Goal: Task Accomplishment & Management: Manage account settings

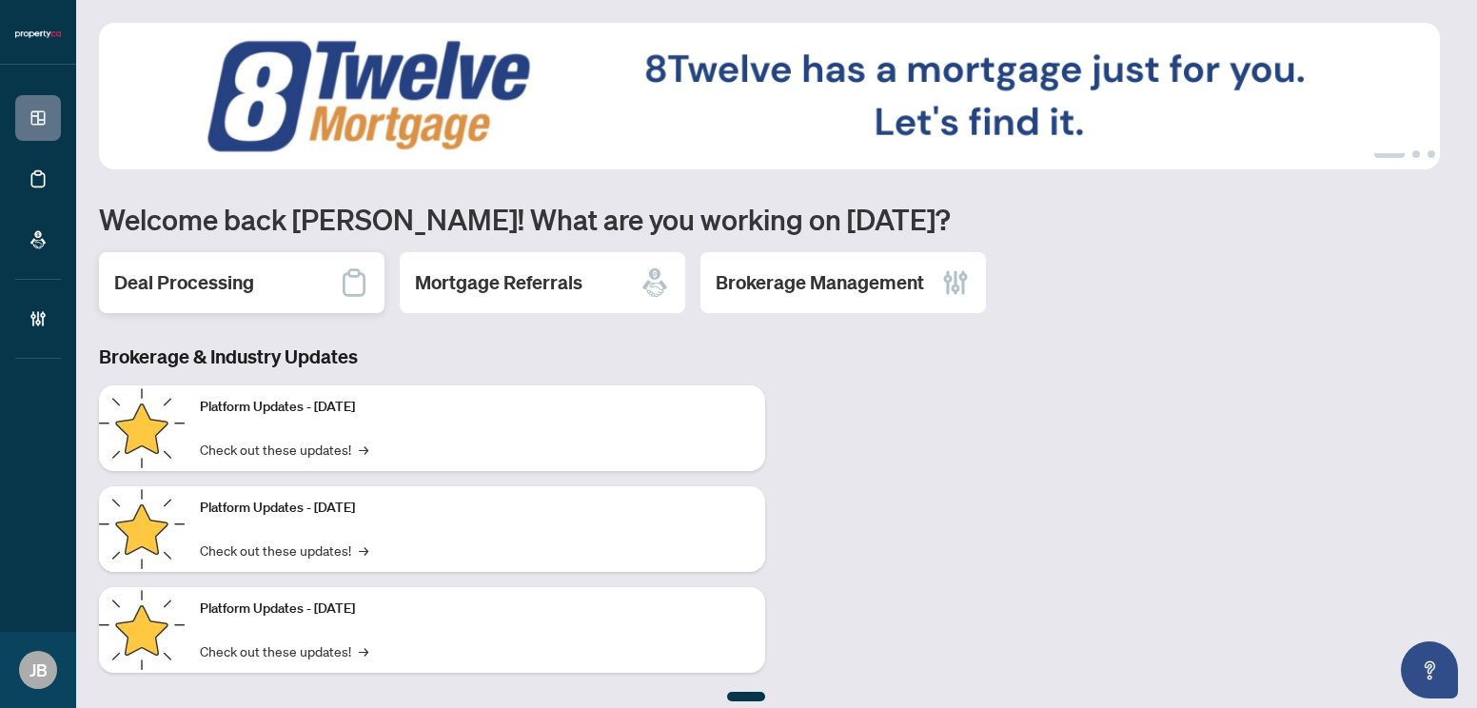
click at [269, 281] on div "Deal Processing" at bounding box center [242, 282] width 286 height 61
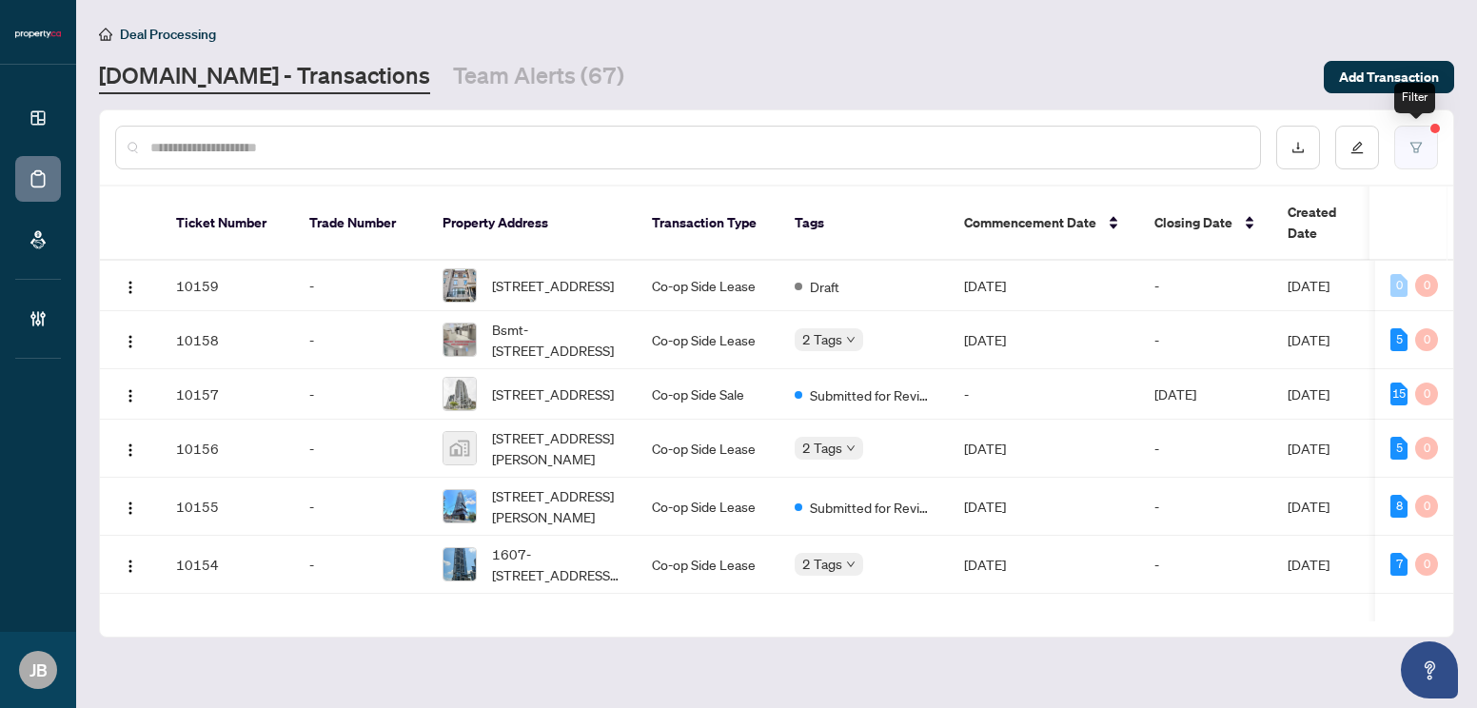
click at [1427, 149] on button "button" at bounding box center [1416, 148] width 44 height 44
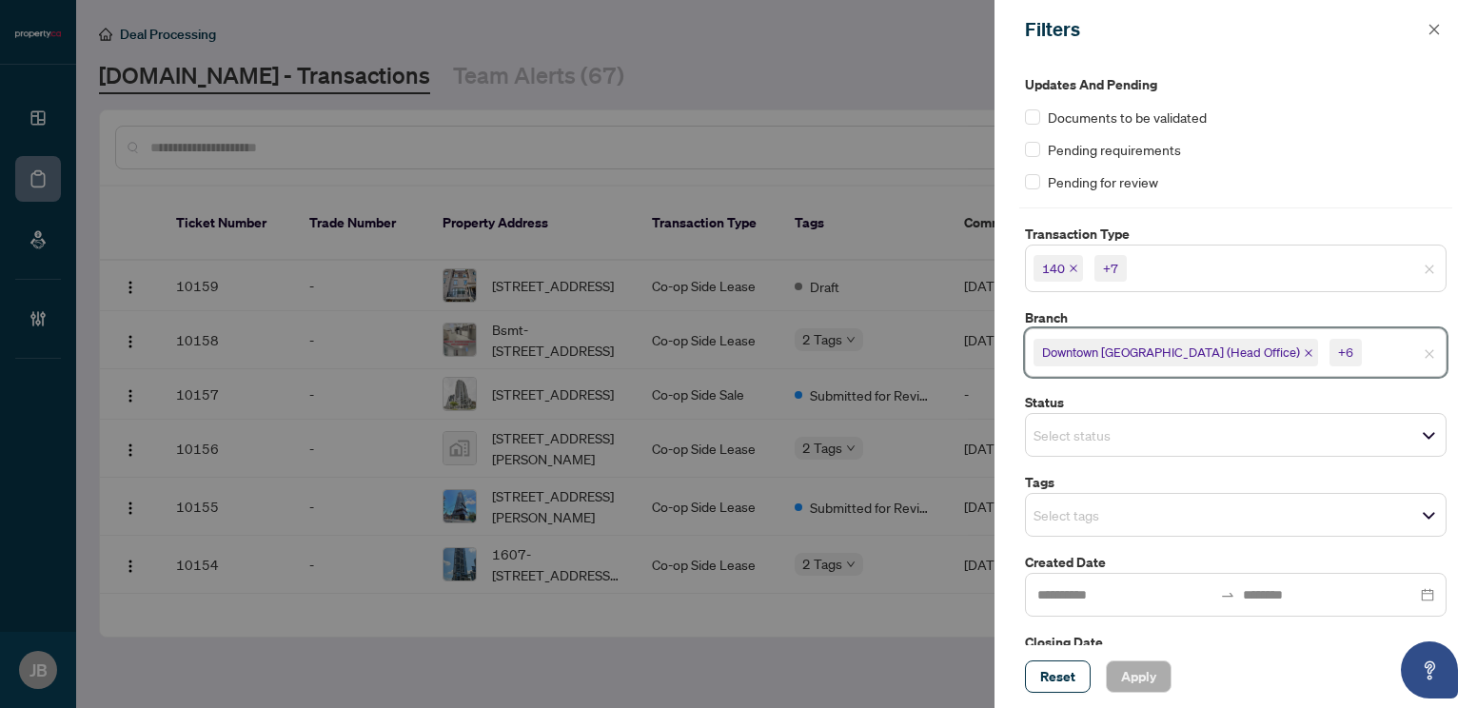
click at [1366, 360] on input "search" at bounding box center [1432, 353] width 133 height 23
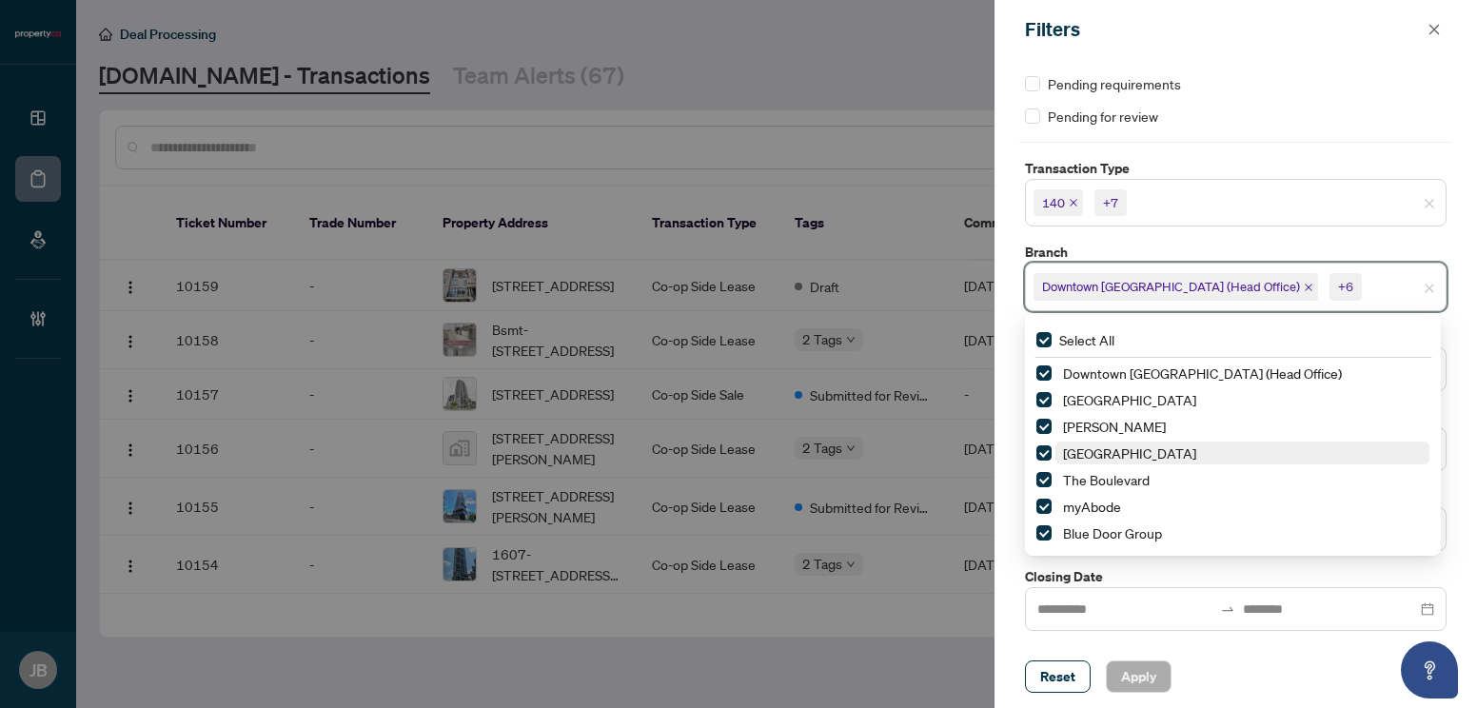
scroll to position [67, 0]
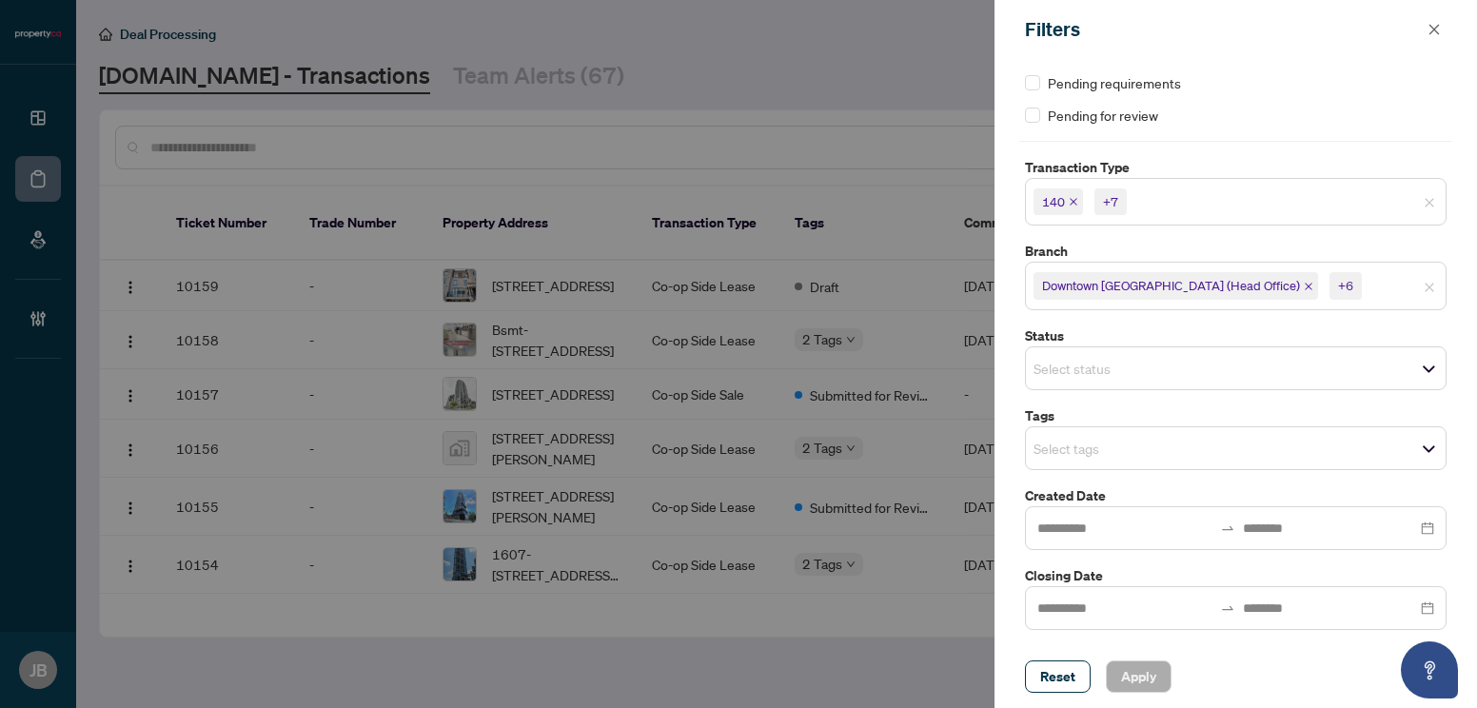
click at [1188, 205] on input "search" at bounding box center [1197, 201] width 133 height 23
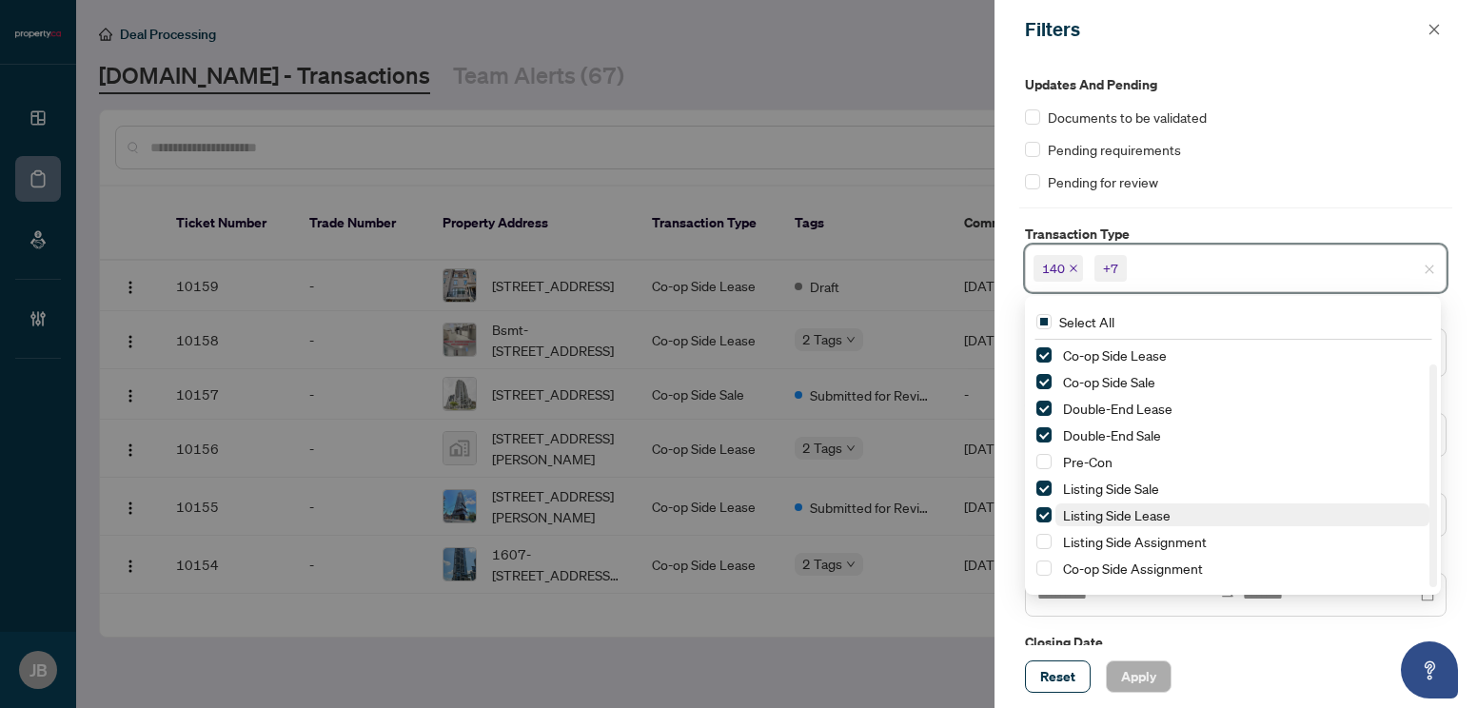
scroll to position [23, 0]
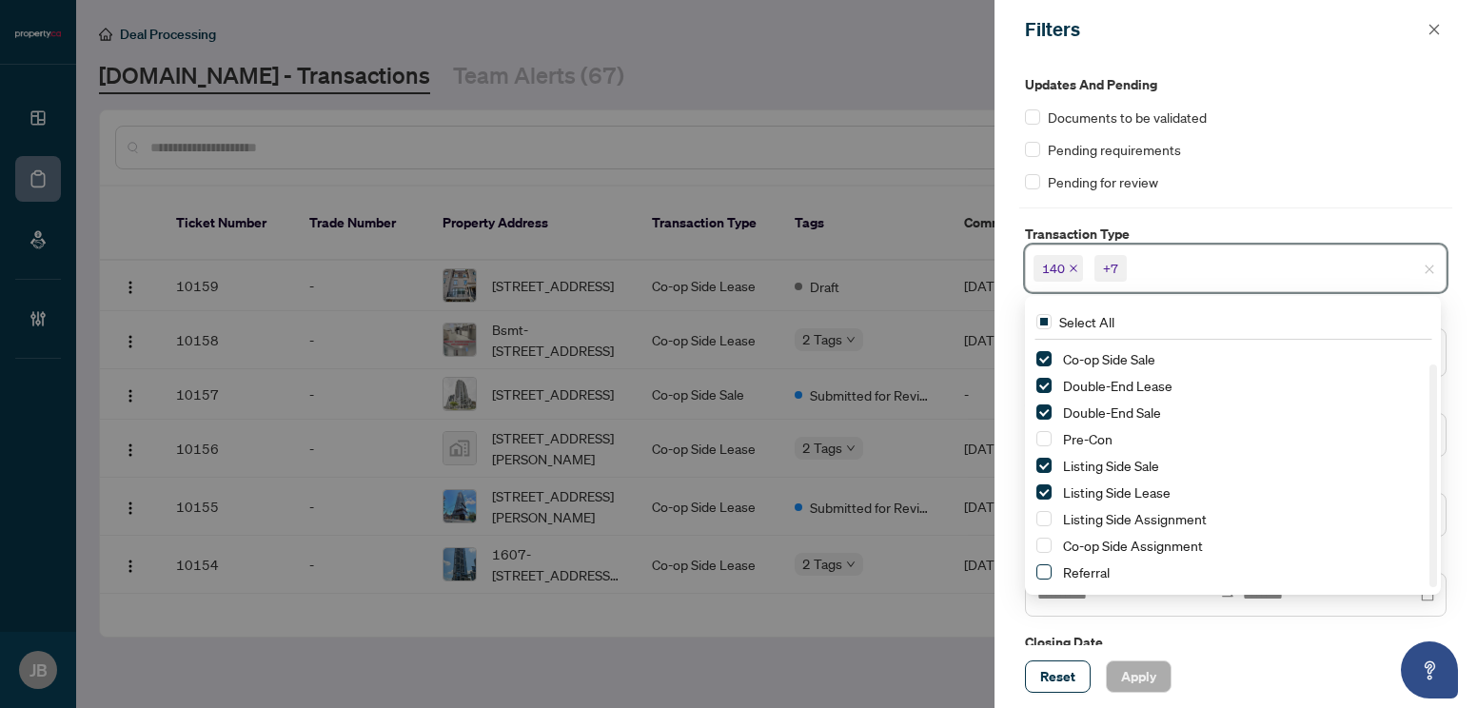
click at [1045, 573] on span "Select Referral" at bounding box center [1043, 571] width 15 height 15
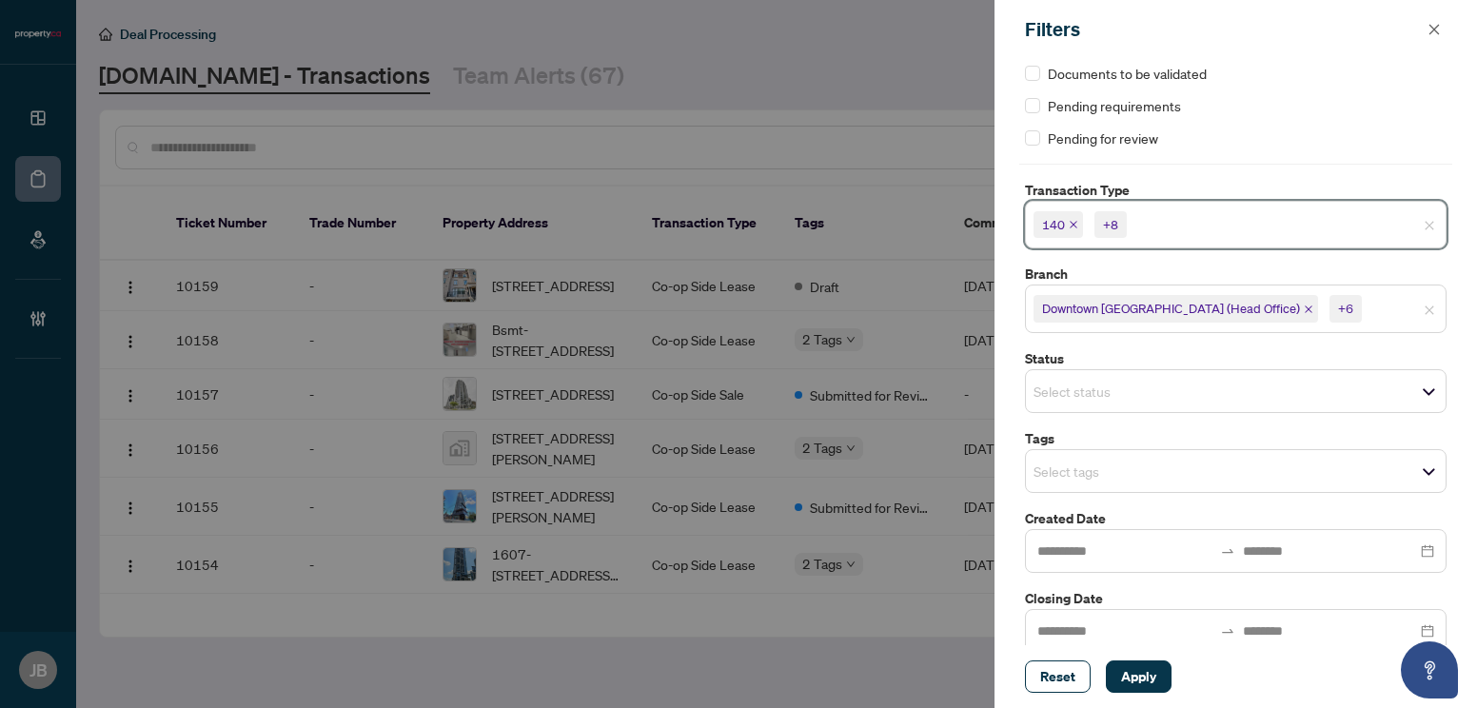
scroll to position [67, 0]
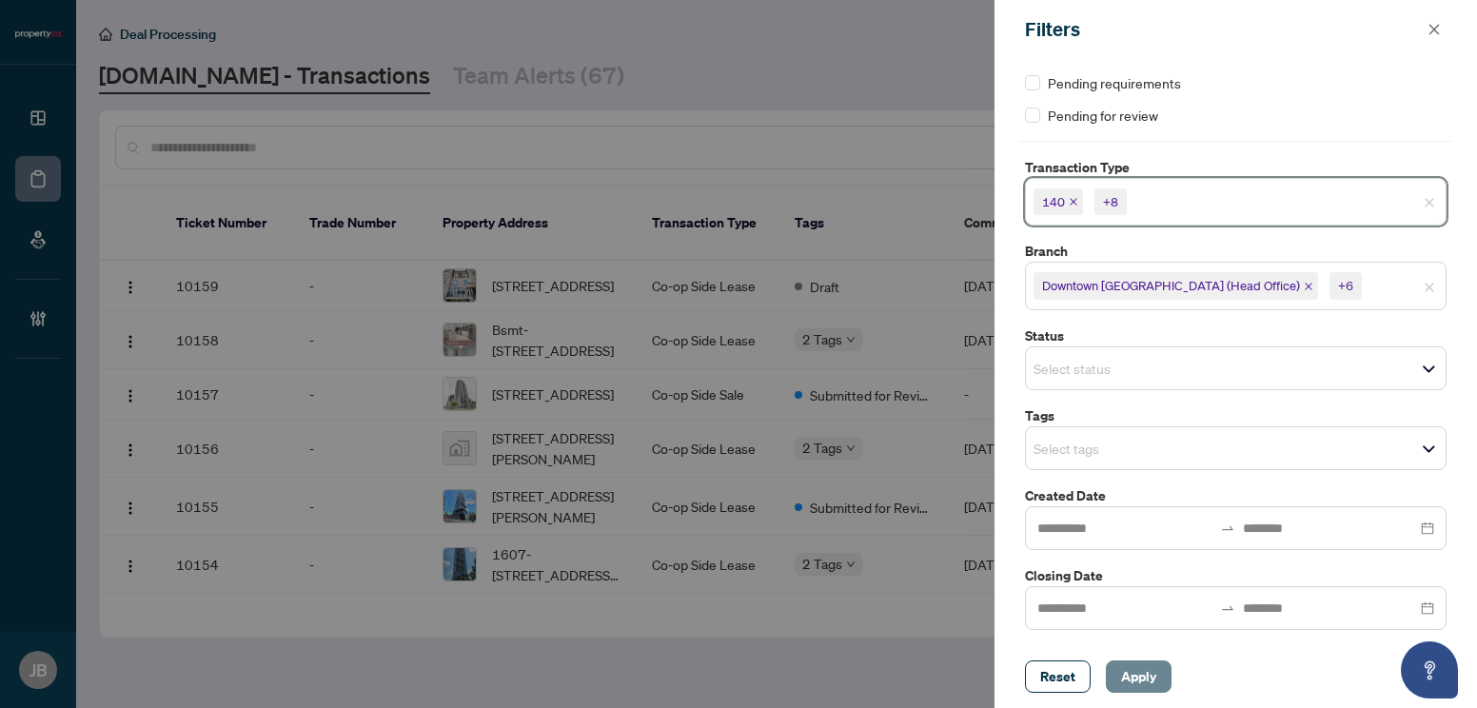
click at [1146, 676] on span "Apply" at bounding box center [1138, 676] width 35 height 30
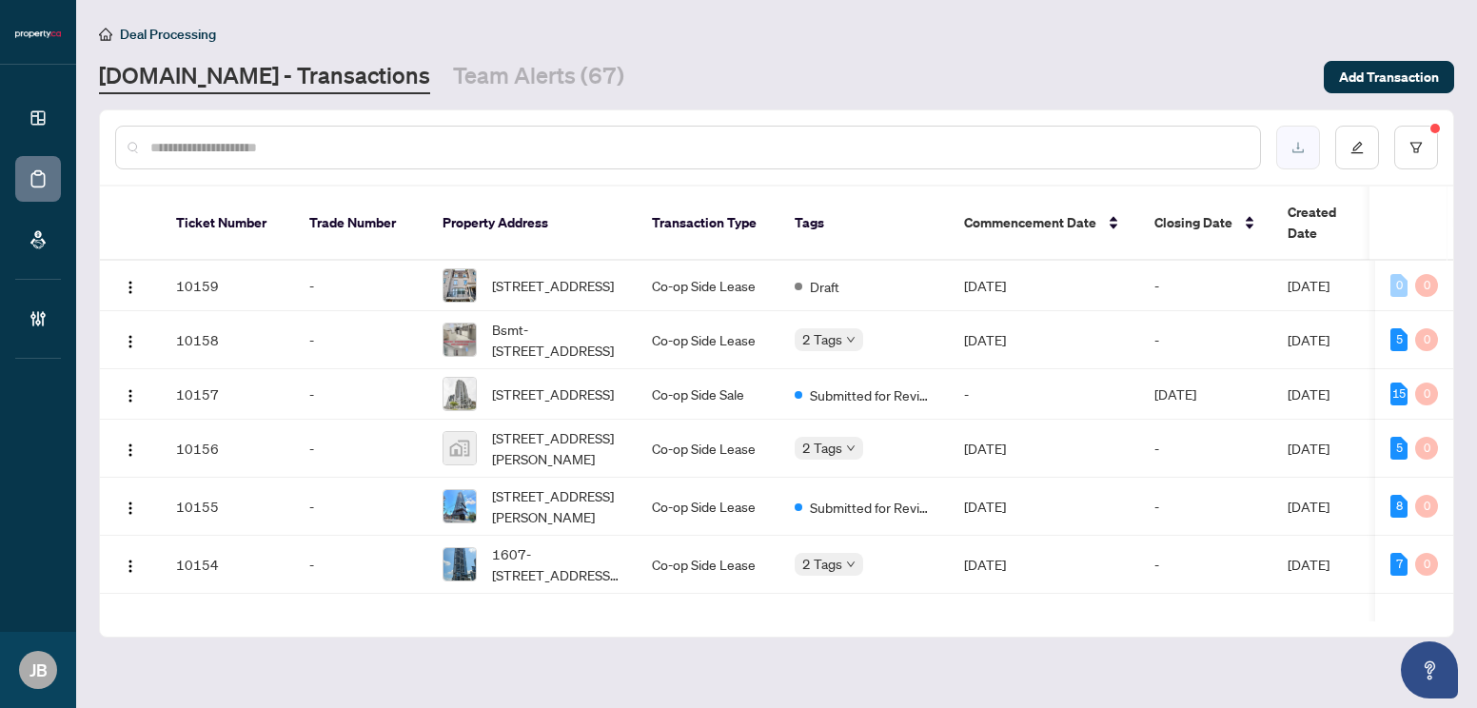
click at [1299, 139] on button "button" at bounding box center [1298, 148] width 44 height 44
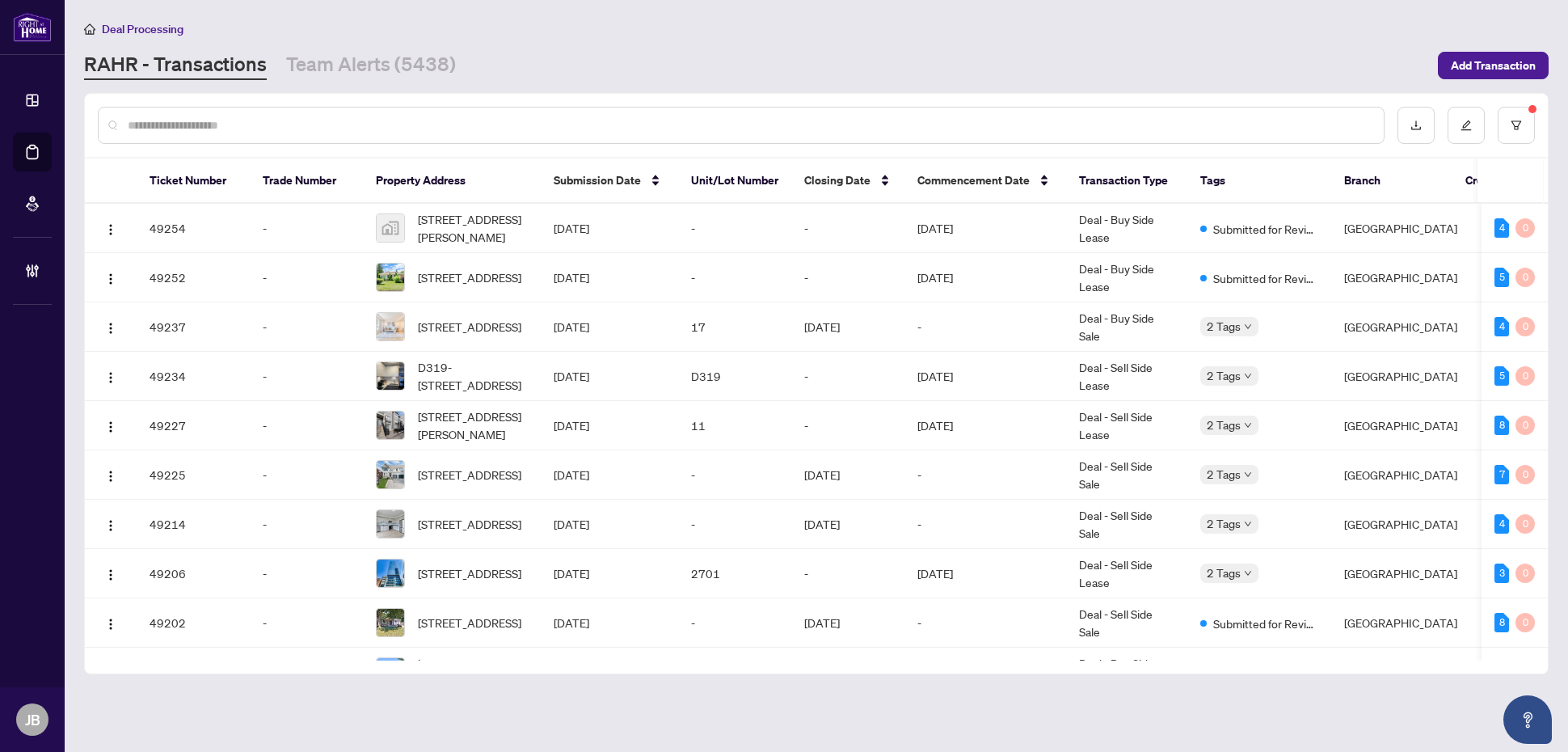
click at [255, 120] on input "text" at bounding box center [749, 125] width 1244 height 18
click at [256, 122] on input "text" at bounding box center [749, 125] width 1244 height 18
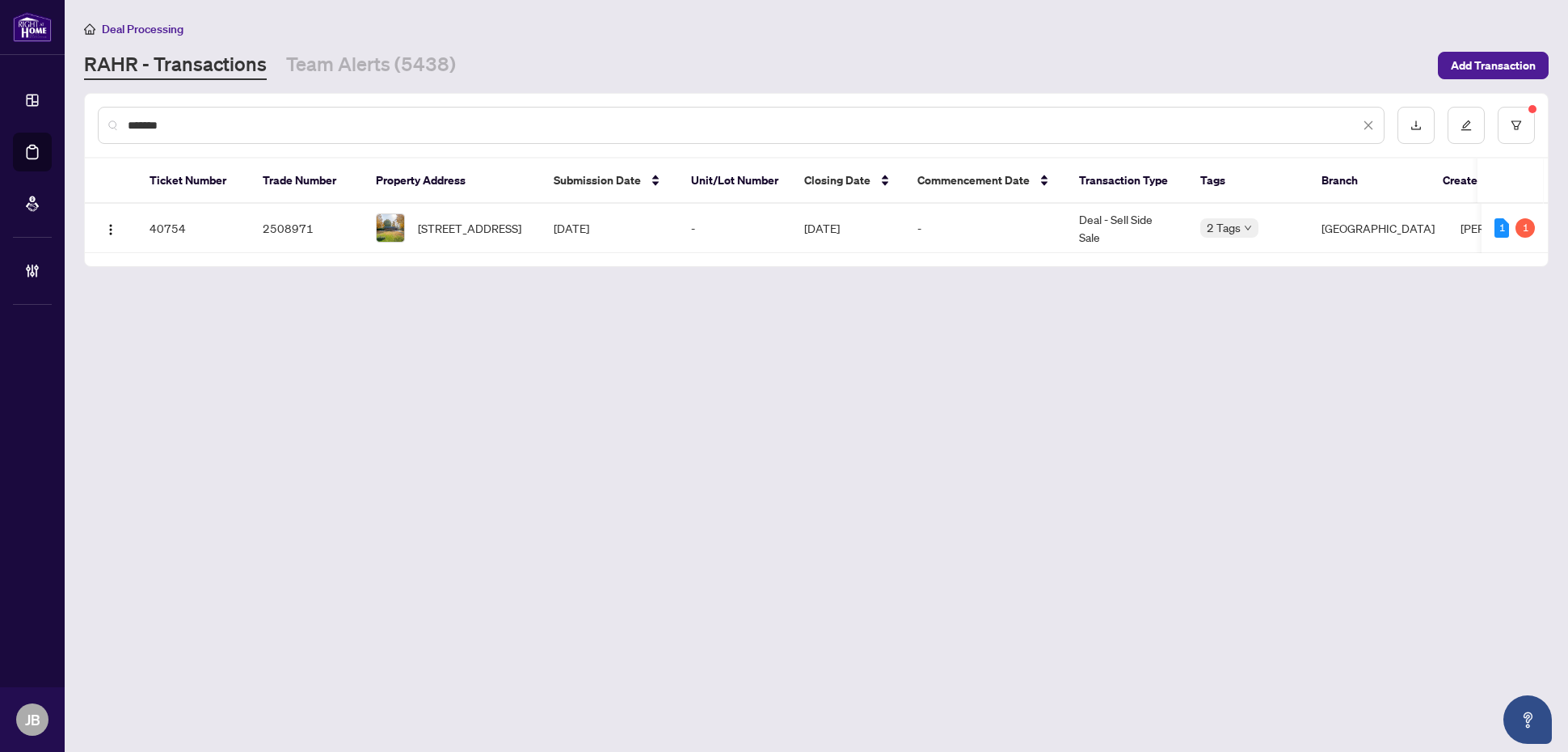
type input "*******"
click at [602, 129] on input "*******" at bounding box center [743, 125] width 1232 height 18
click at [515, 226] on span "[STREET_ADDRESS]" at bounding box center [470, 228] width 104 height 18
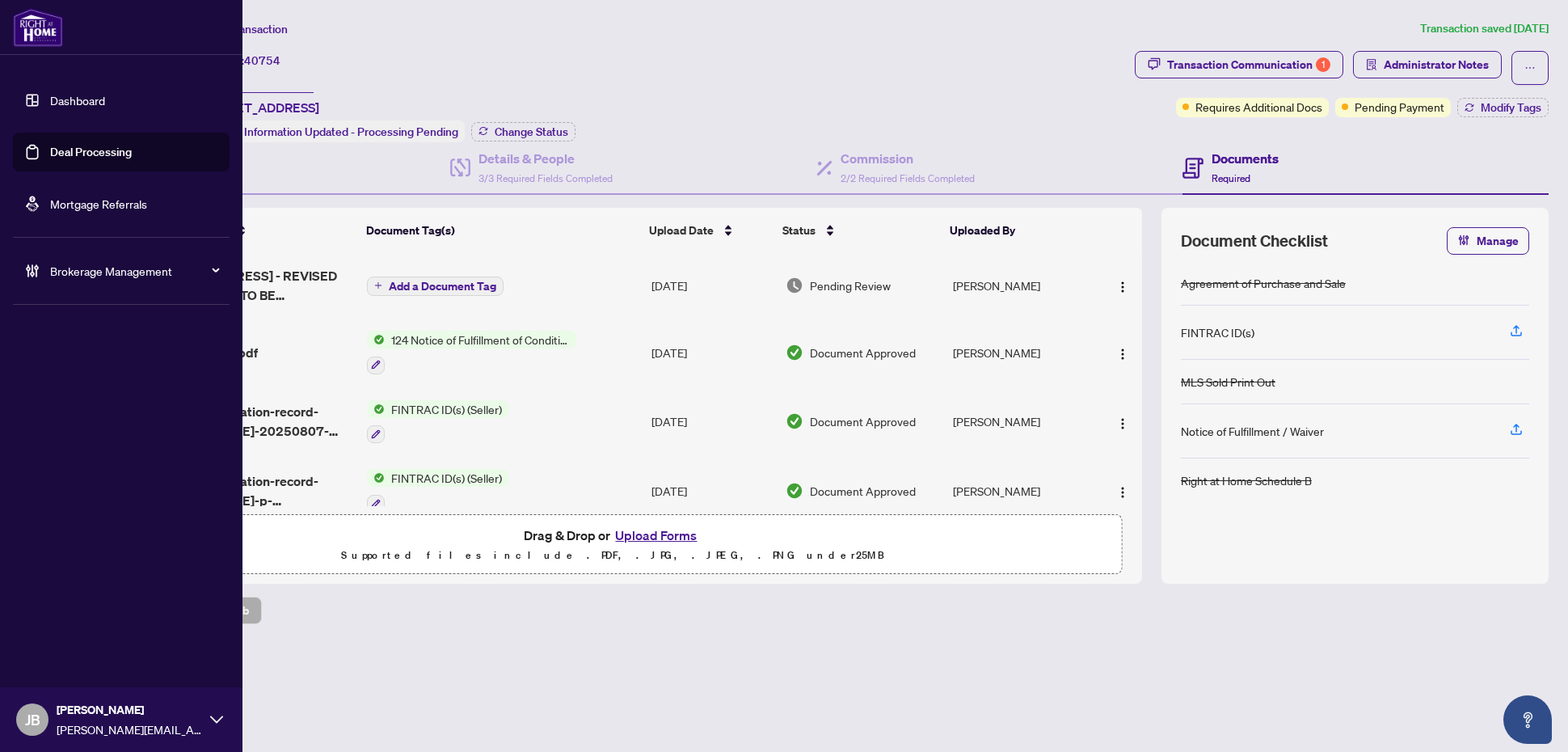
click at [50, 159] on link "Deal Processing" at bounding box center [91, 151] width 82 height 14
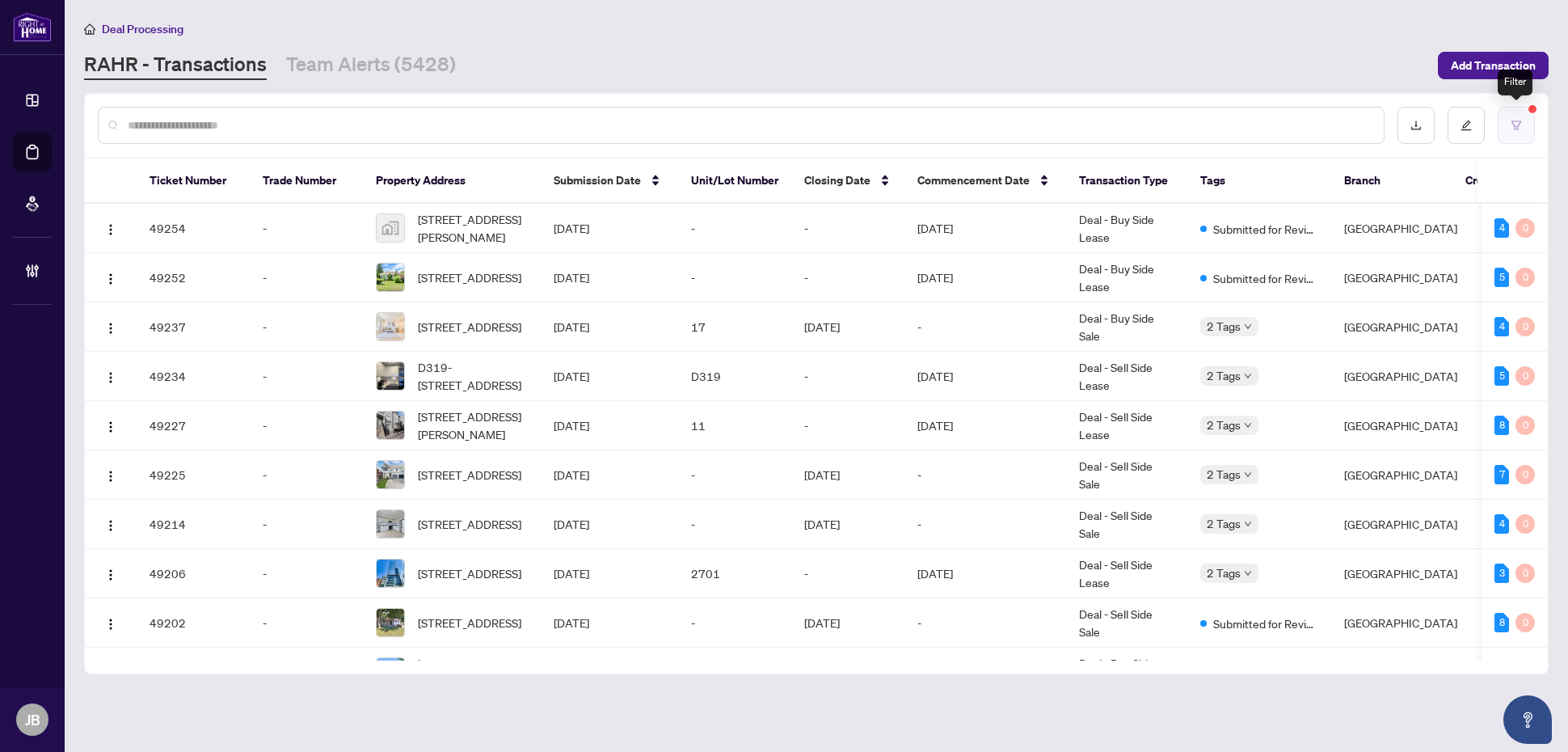
click at [1516, 120] on icon "filter" at bounding box center [1516, 125] width 11 height 11
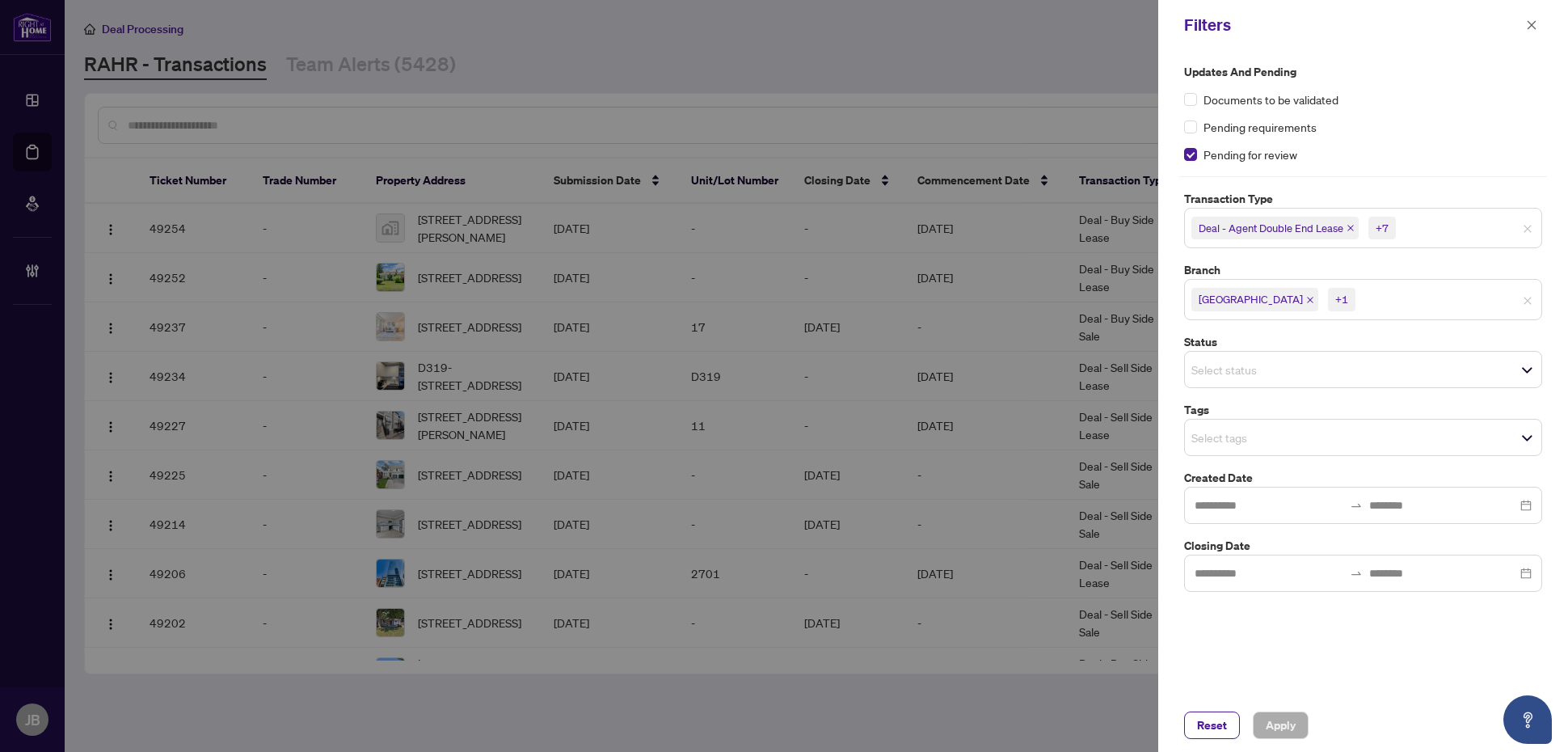
click at [1430, 224] on input "search" at bounding box center [1455, 228] width 113 height 20
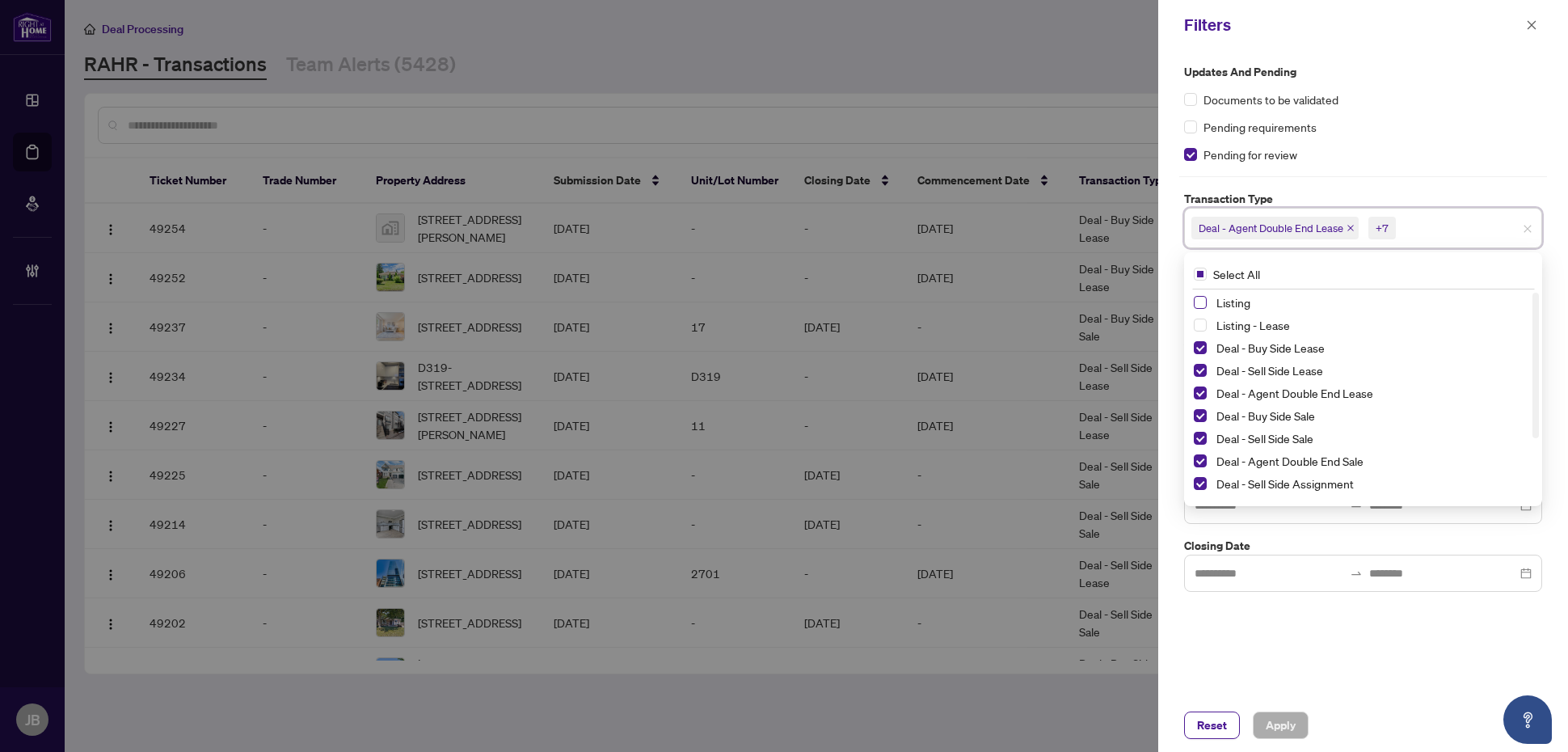
click at [1200, 300] on span "Select Listing" at bounding box center [1200, 302] width 13 height 13
click at [1202, 319] on span "Select Listing - Lease" at bounding box center [1200, 325] width 13 height 13
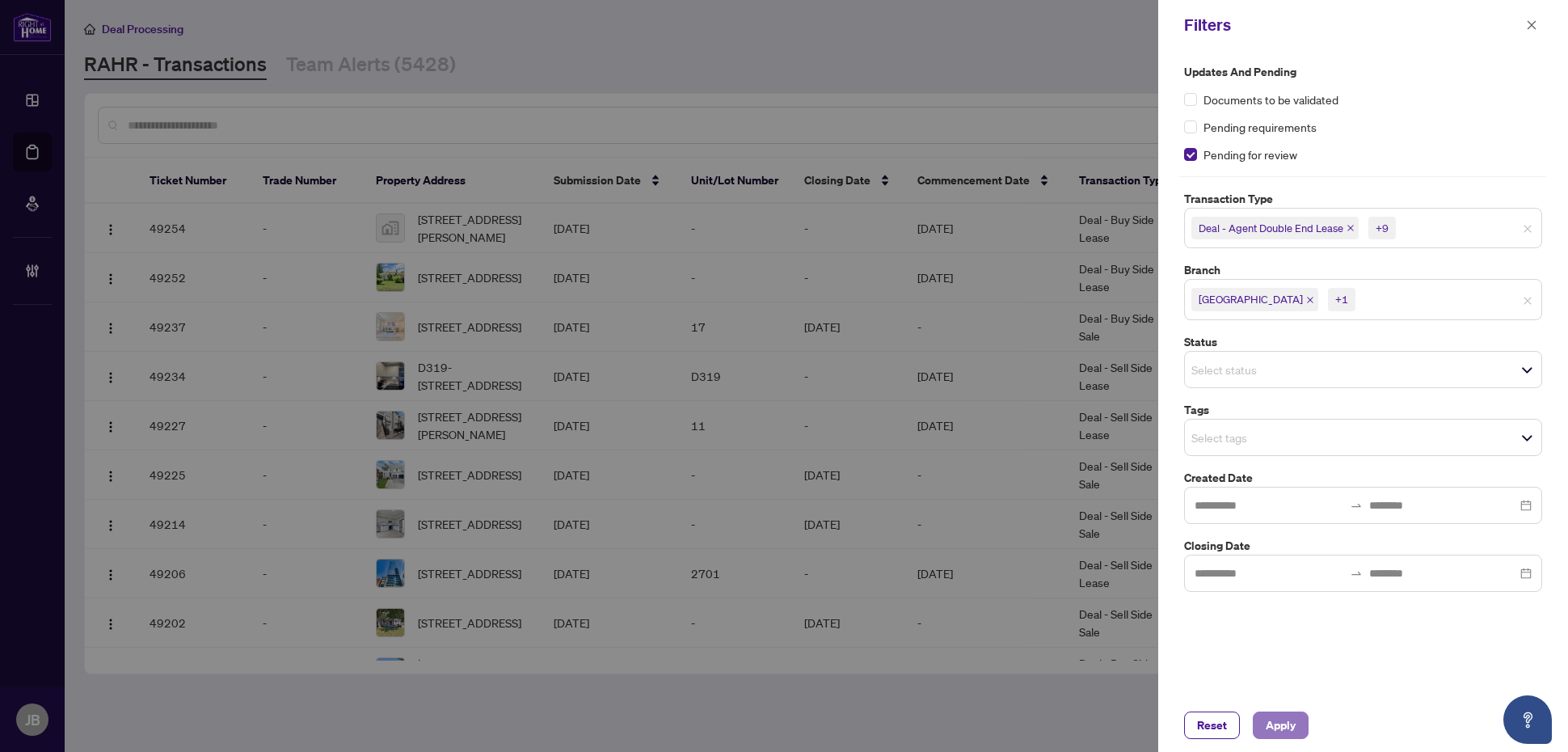
click at [1290, 724] on span "Apply" at bounding box center [1280, 725] width 30 height 25
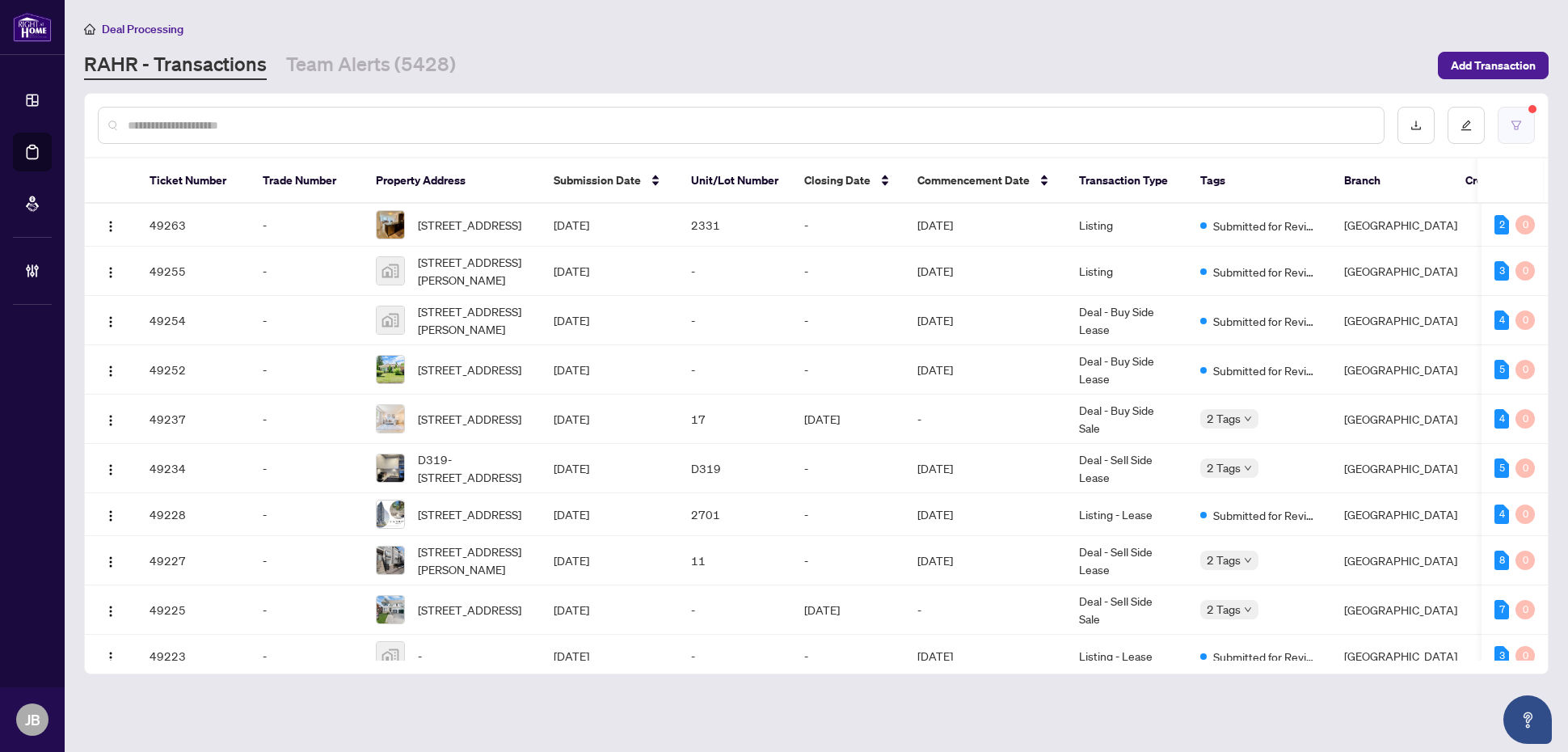
click at [1518, 107] on button "button" at bounding box center [1517, 126] width 37 height 37
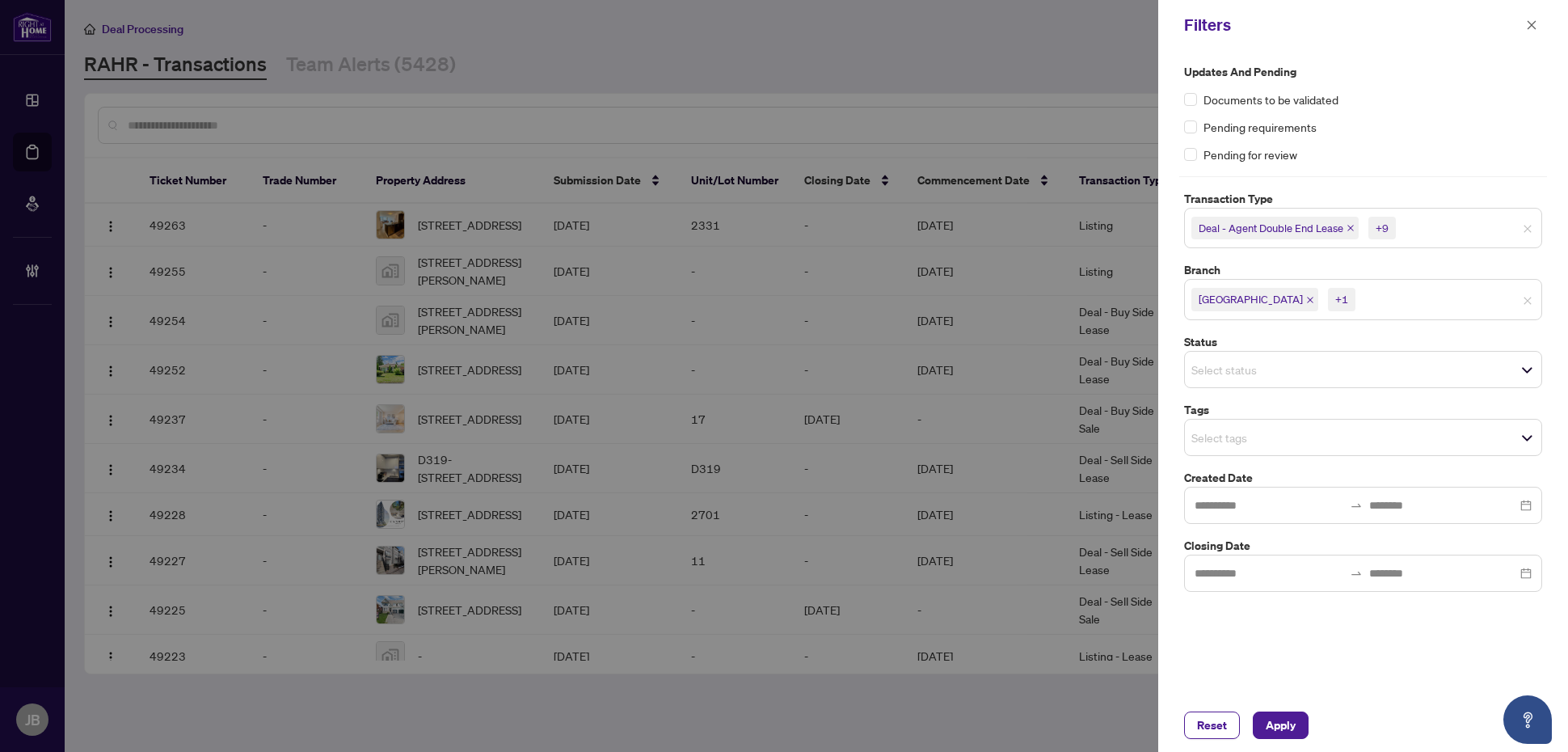
drag, startPoint x: 1282, startPoint y: 728, endPoint x: 1314, endPoint y: 736, distance: 33.0
click at [1282, 727] on span "Apply" at bounding box center [1280, 725] width 30 height 25
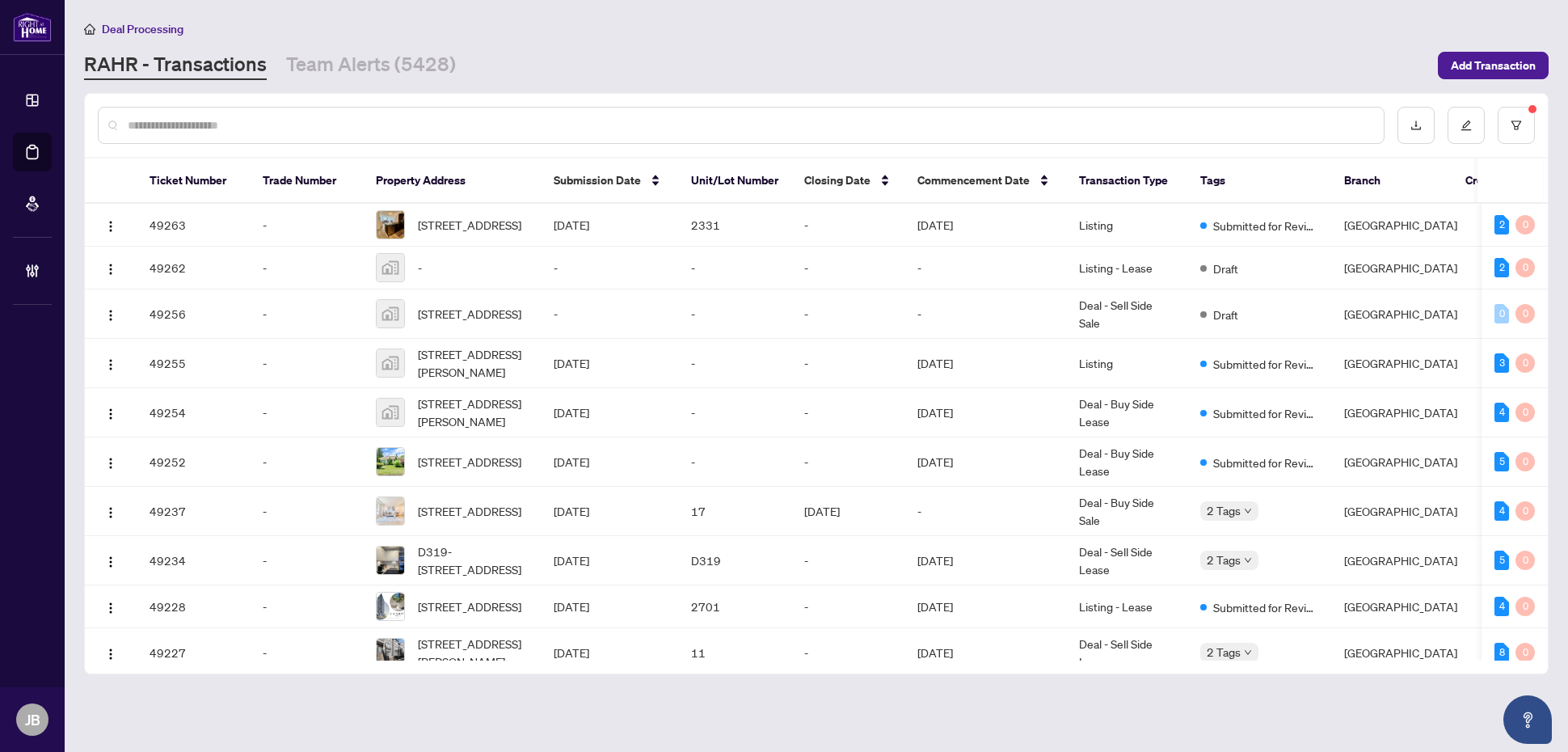
click at [195, 118] on input "text" at bounding box center [749, 125] width 1244 height 18
paste input "**********"
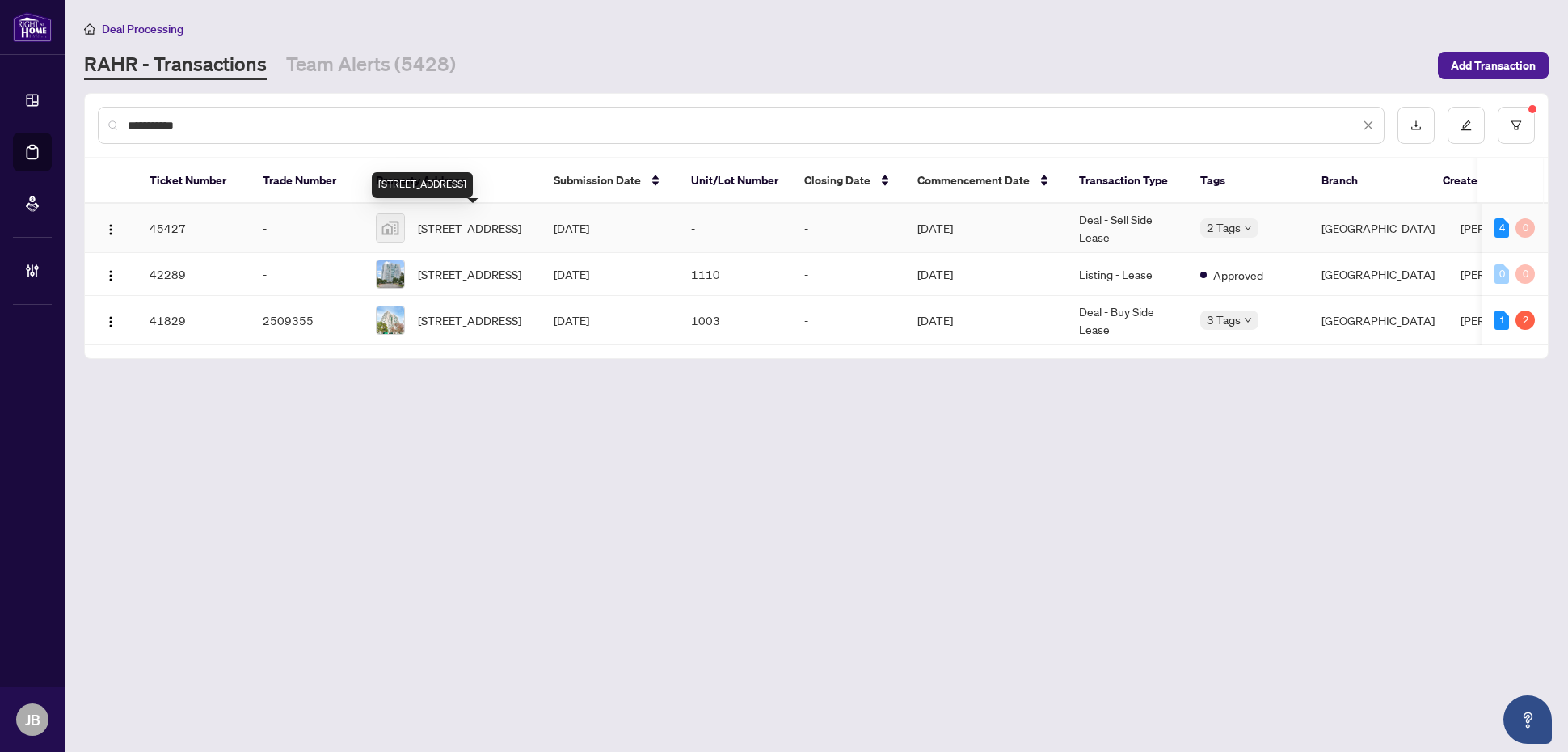
type input "**********"
click at [474, 219] on span "[STREET_ADDRESS]" at bounding box center [470, 228] width 104 height 18
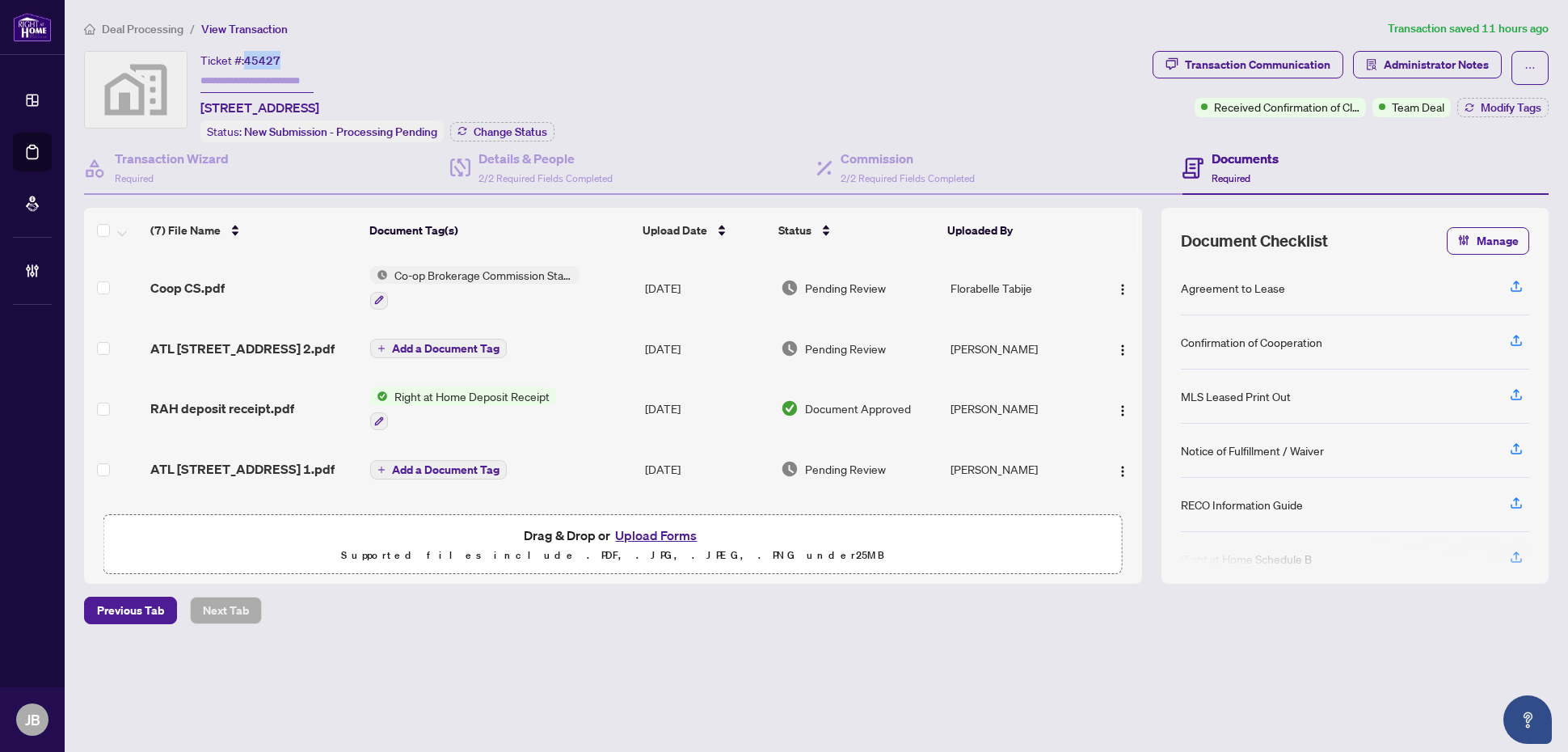
drag, startPoint x: 281, startPoint y: 58, endPoint x: 245, endPoint y: 58, distance: 36.0
click at [245, 58] on div "Ticket #: 45427 [STREET_ADDRESS]" at bounding box center [260, 84] width 119 height 66
copy span "45427"
click at [513, 166] on div "Details & People 2/2 Required Fields Completed" at bounding box center [545, 167] width 134 height 38
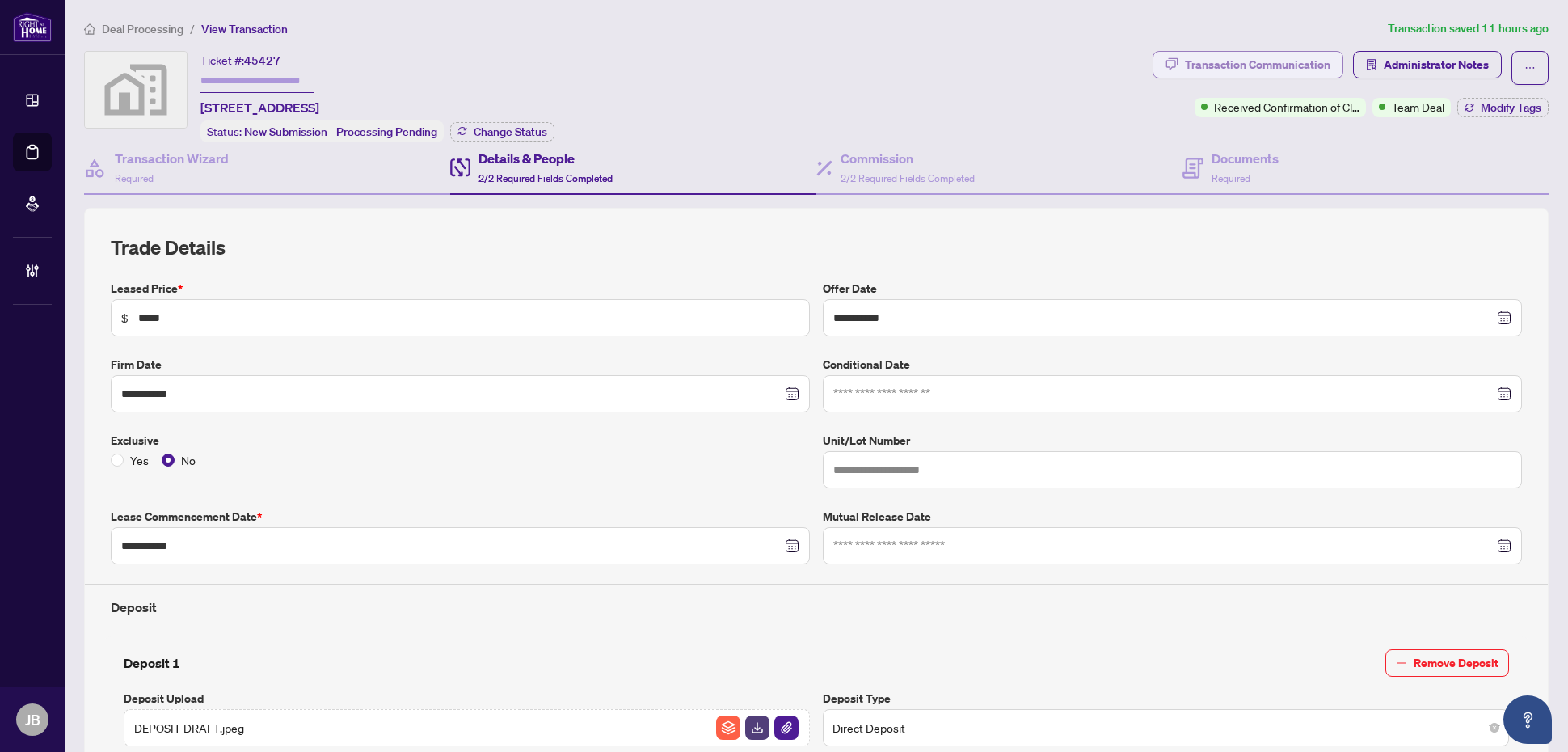
click at [1279, 66] on div "Transaction Communication" at bounding box center [1257, 65] width 145 height 25
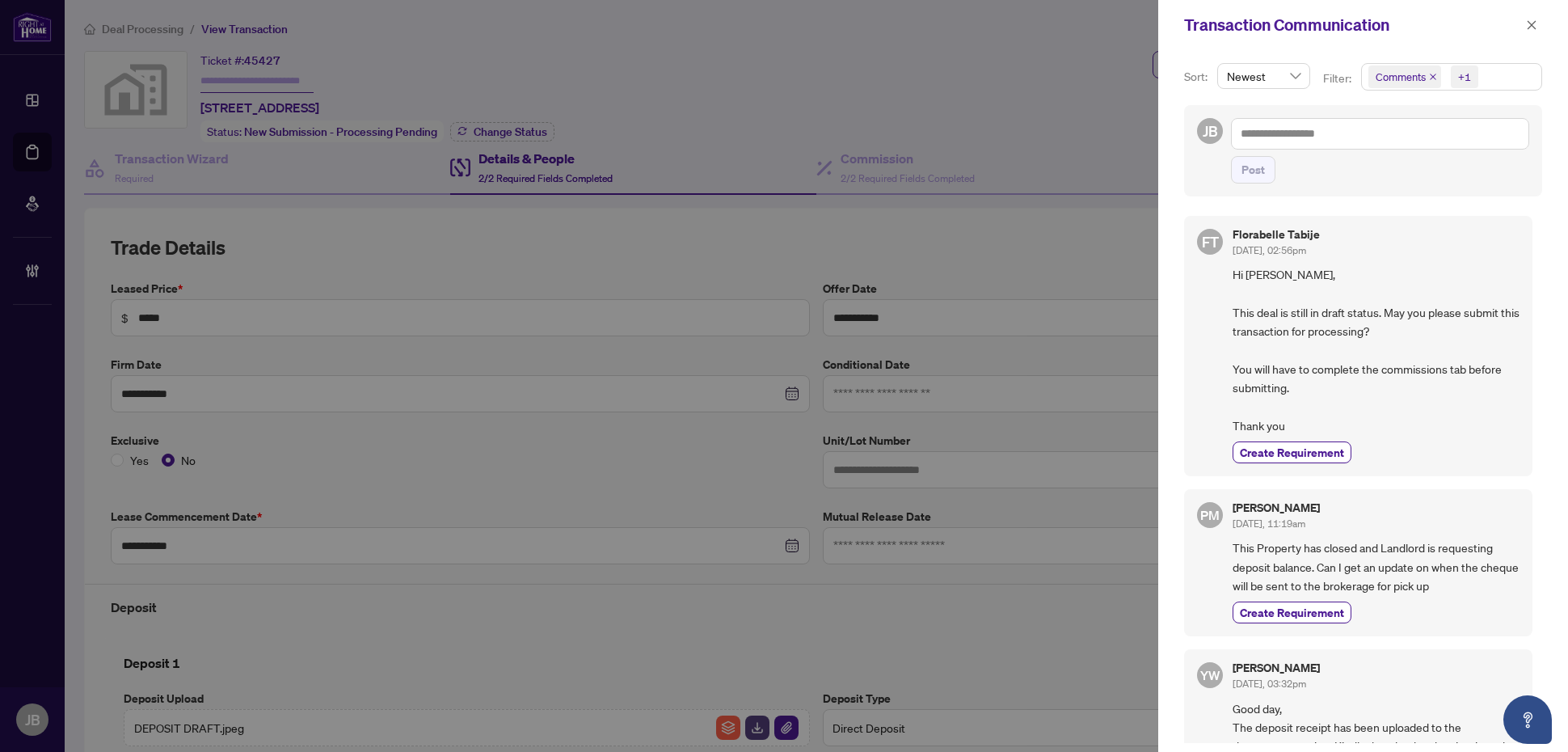
click at [1020, 53] on div at bounding box center [784, 376] width 1568 height 752
click at [1530, 22] on icon "close" at bounding box center [1531, 25] width 11 height 11
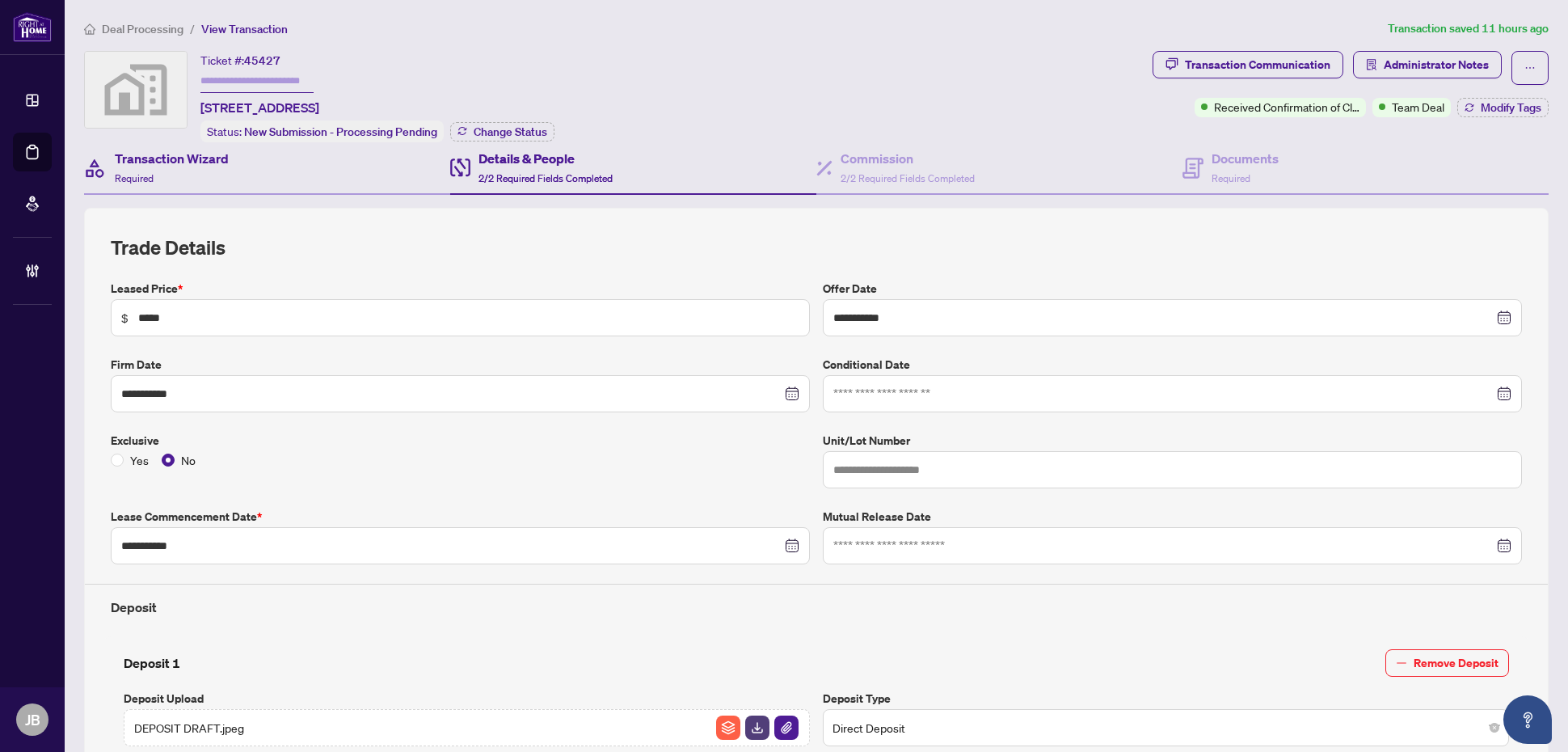
click at [234, 167] on div "Transaction Wizard Required" at bounding box center [267, 169] width 366 height 53
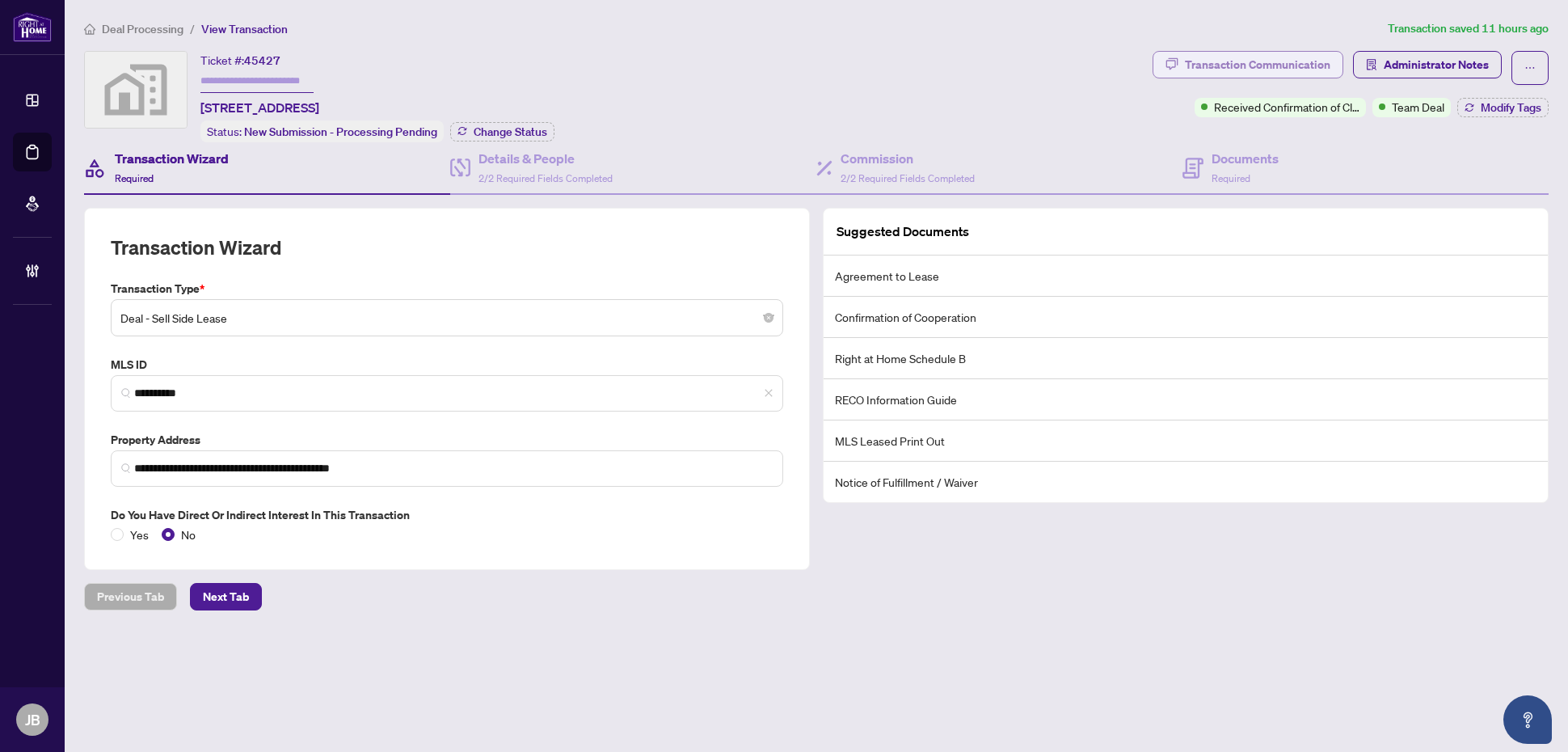
click at [1319, 71] on div "Transaction Communication" at bounding box center [1257, 65] width 145 height 25
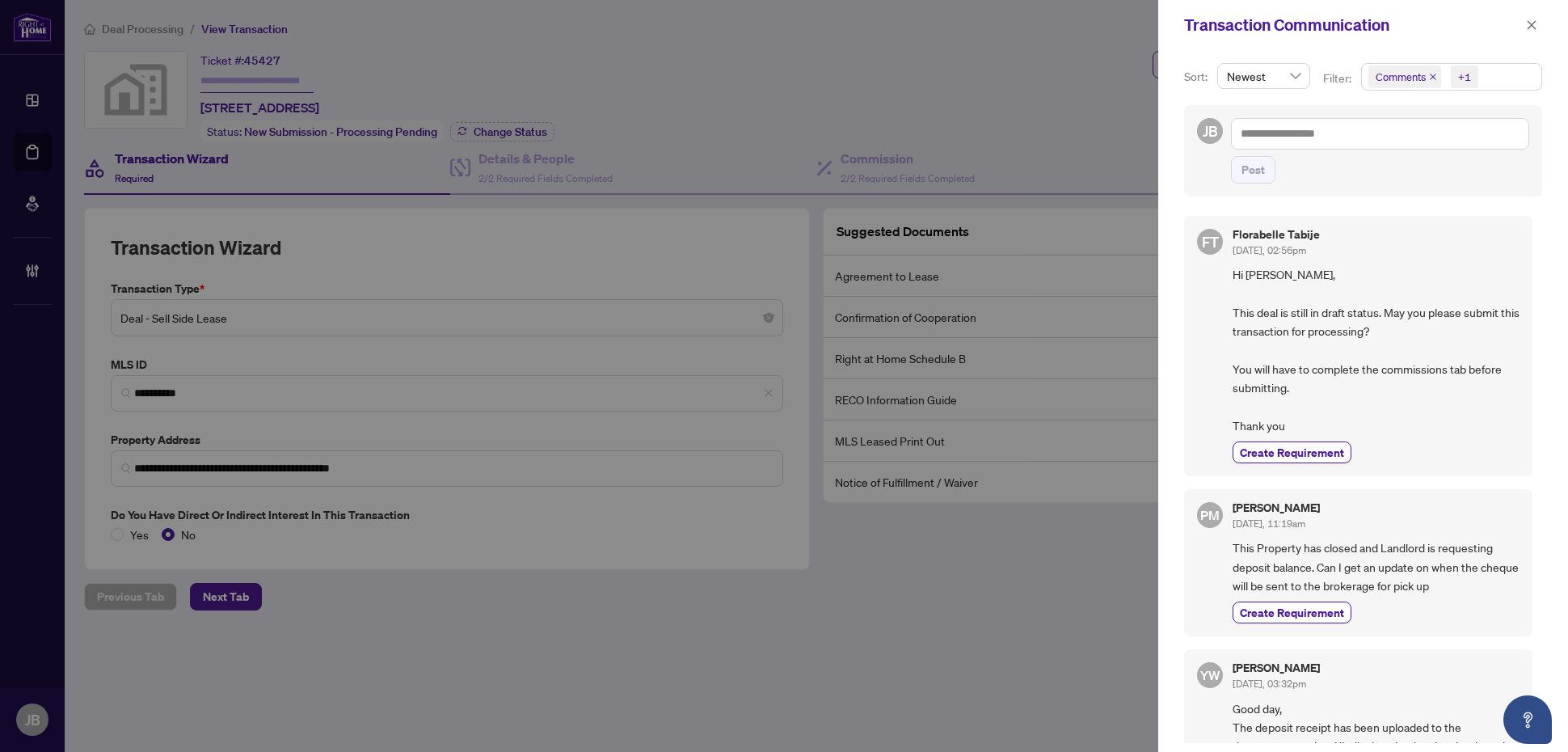
click at [1500, 74] on span "Comments +1" at bounding box center [1452, 76] width 179 height 25
click at [1433, 191] on span "Activity History" at bounding box center [1432, 189] width 76 height 14
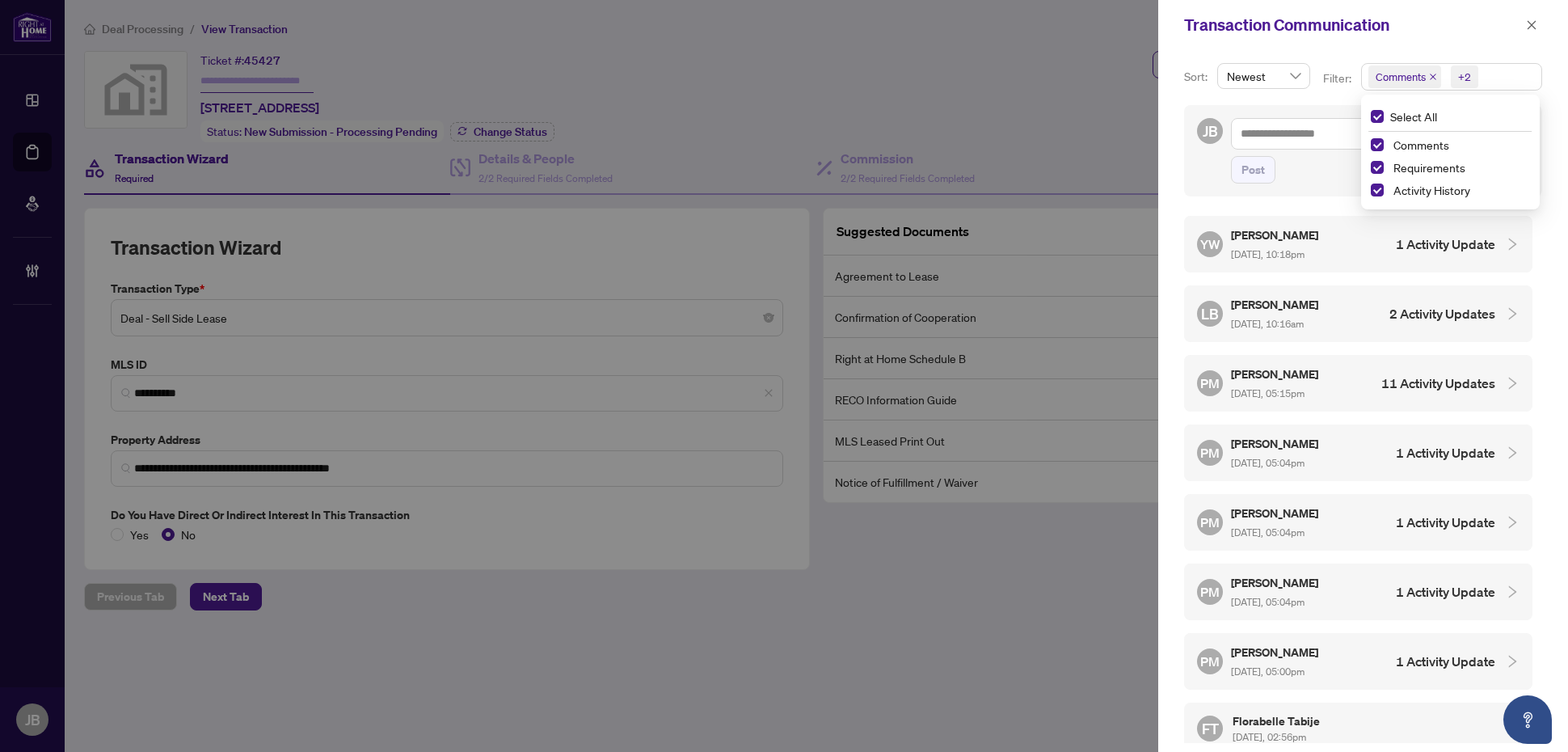
click at [1416, 251] on h4 "1 Activity Update" at bounding box center [1446, 244] width 99 height 20
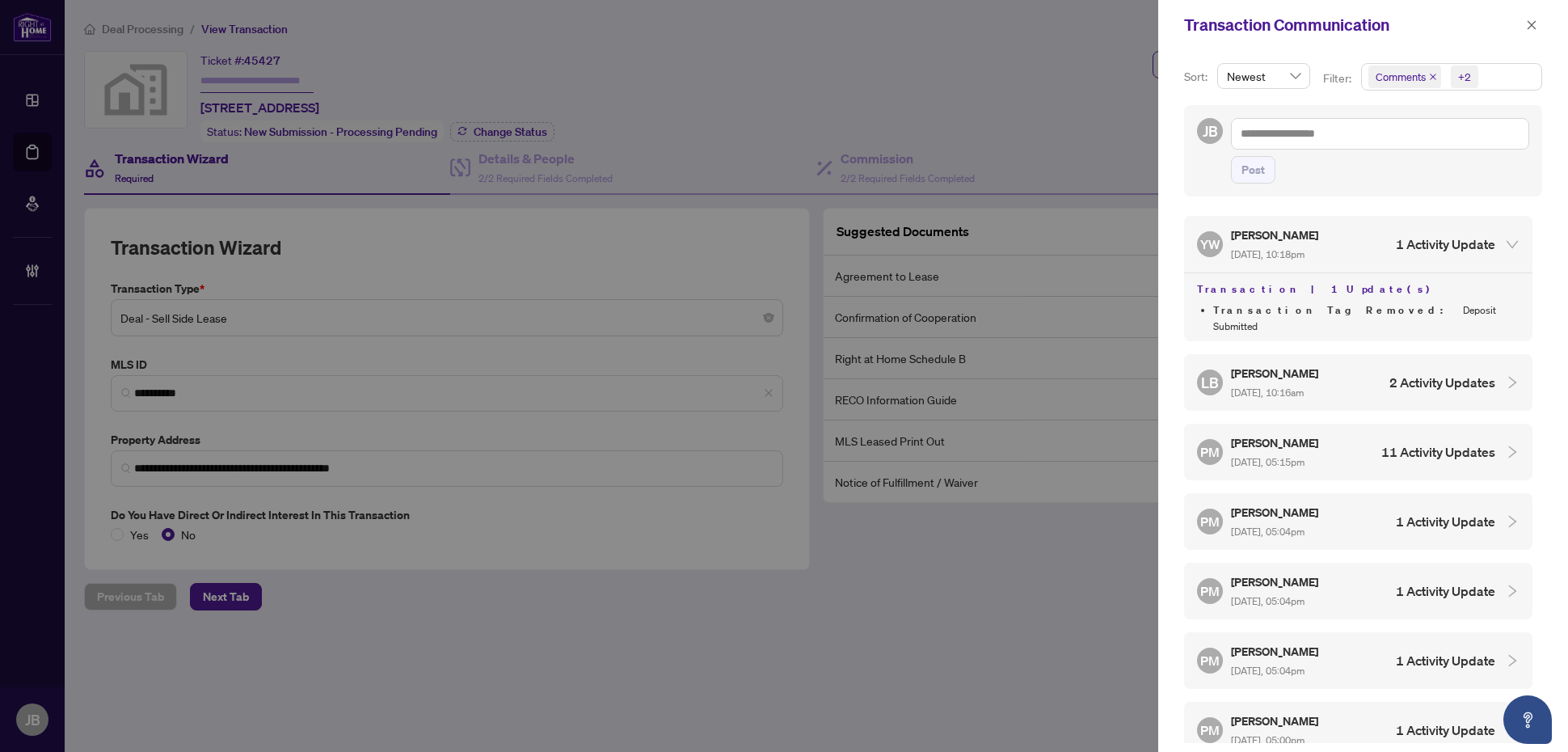
click at [1407, 382] on div "LB [PERSON_NAME] [DATE], 10:16am 2 Activity Updates" at bounding box center [1358, 382] width 348 height 57
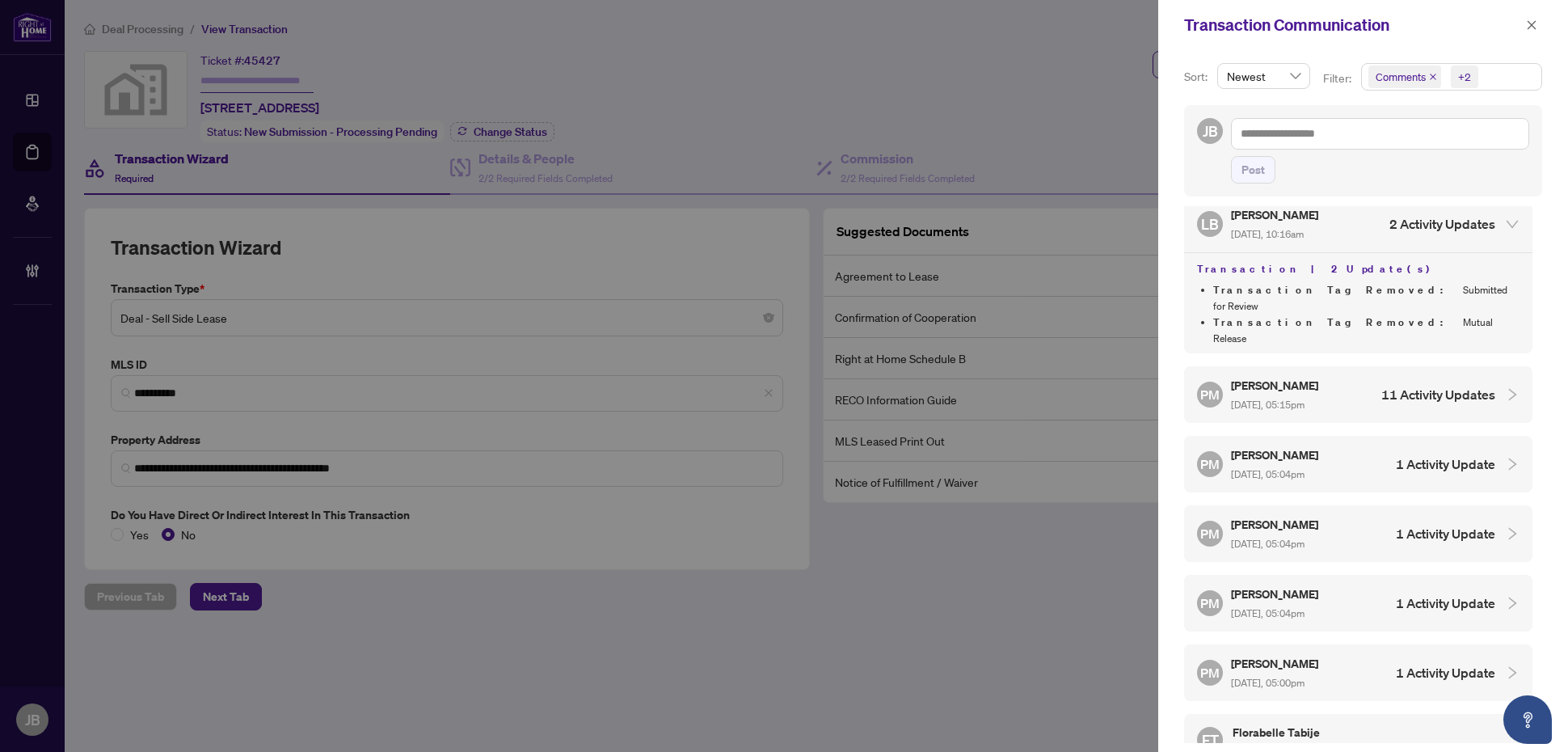
scroll to position [202, 0]
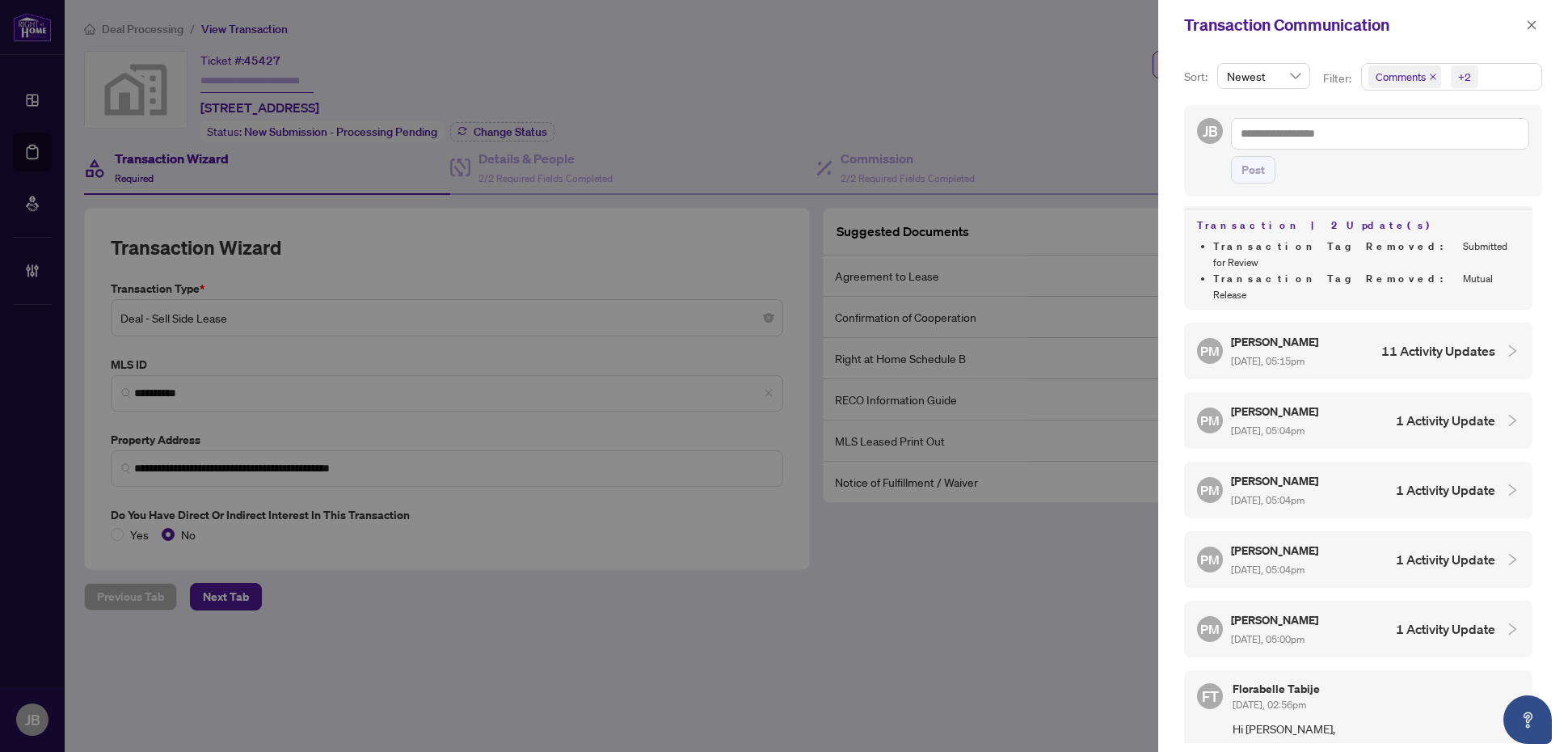
click at [1423, 342] on h4 "11 Activity Updates" at bounding box center [1439, 351] width 114 height 20
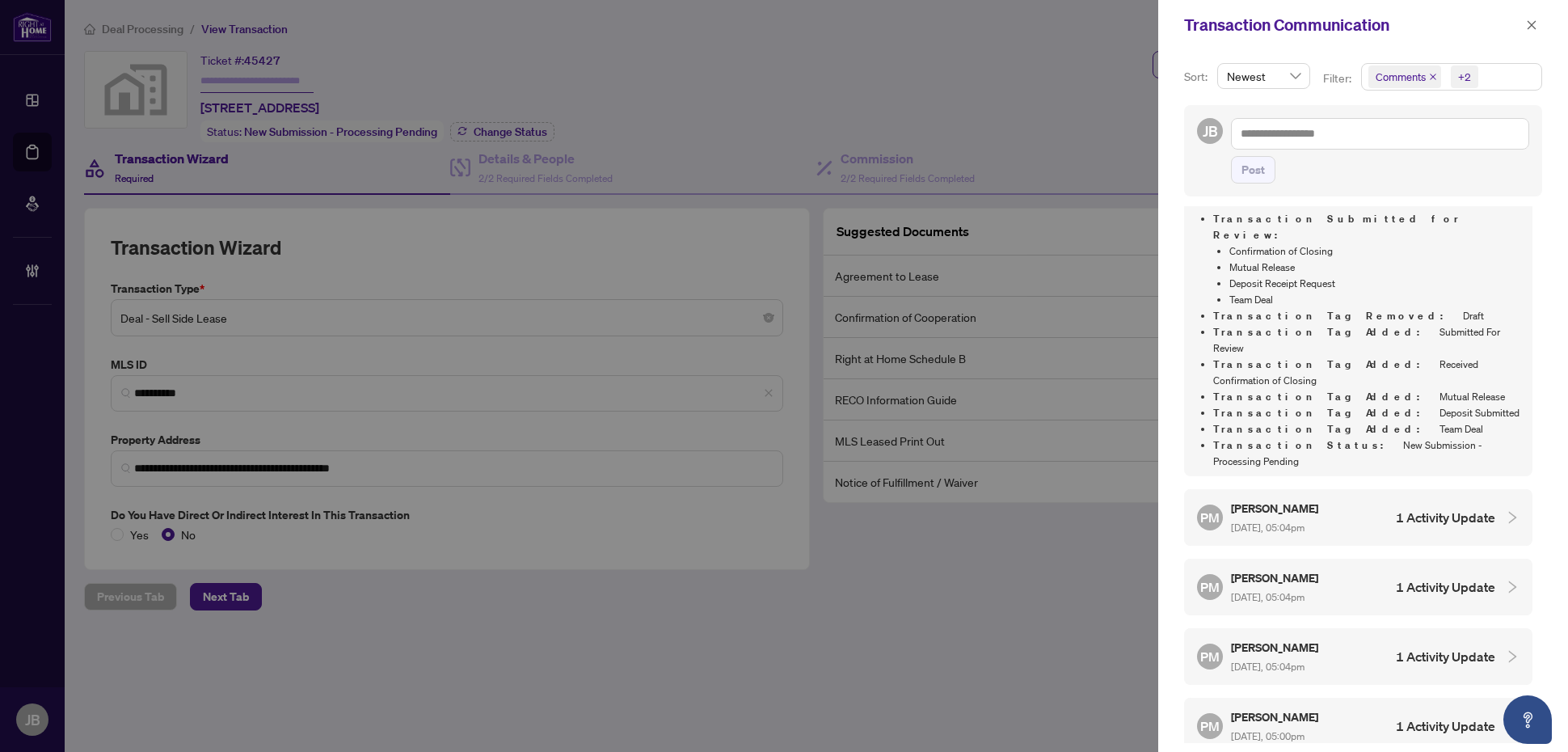
scroll to position [404, 0]
click at [1384, 495] on div "PM [PERSON_NAME] [DATE], 05:04pm 1 Activity Update" at bounding box center [1346, 513] width 298 height 37
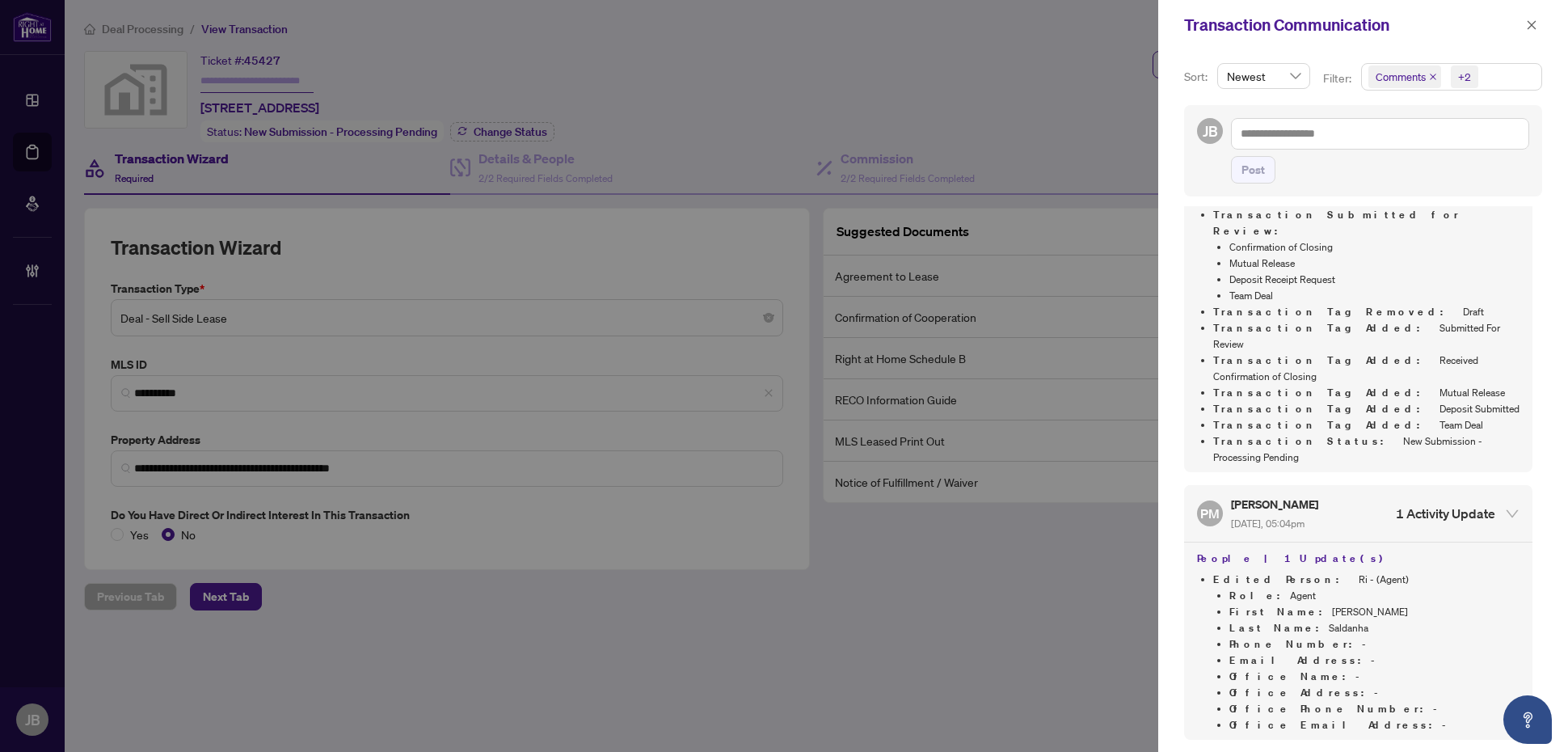
scroll to position [0, 0]
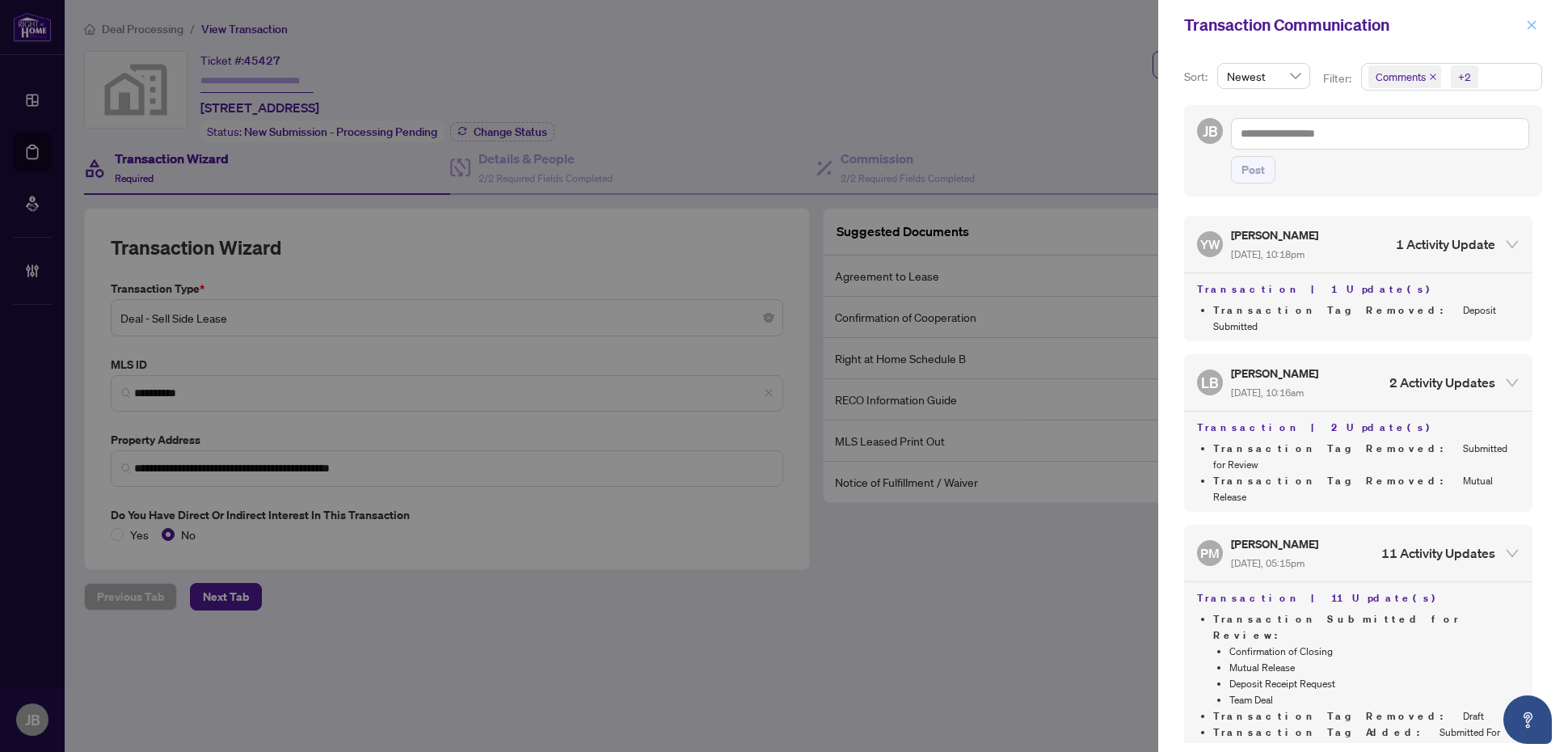
click at [1537, 22] on icon "close" at bounding box center [1531, 25] width 11 height 11
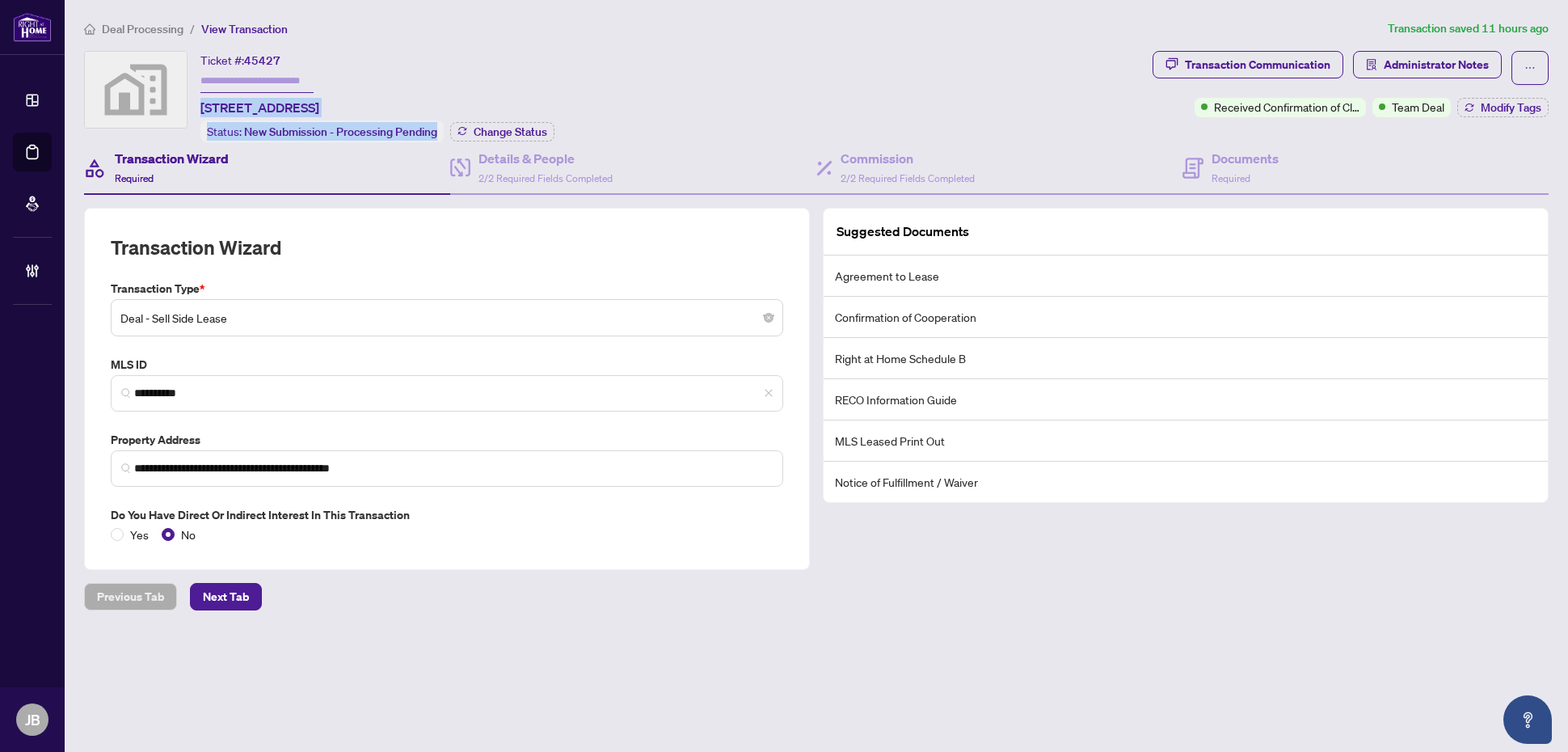
drag, startPoint x: 522, startPoint y: 104, endPoint x: 198, endPoint y: 106, distance: 324.0
click at [198, 106] on div "Ticket #: 45427 [STREET_ADDRESS] Status: New Submission - Processing Pending Ch…" at bounding box center [615, 97] width 1063 height 92
drag, startPoint x: 198, startPoint y: 106, endPoint x: 600, endPoint y: 93, distance: 402.2
click at [606, 73] on div "Ticket #: 45427 [STREET_ADDRESS] Status: New Submission - Processing Pending Ch…" at bounding box center [615, 97] width 1063 height 92
drag, startPoint x: 505, startPoint y: 103, endPoint x: 198, endPoint y: 98, distance: 307.0
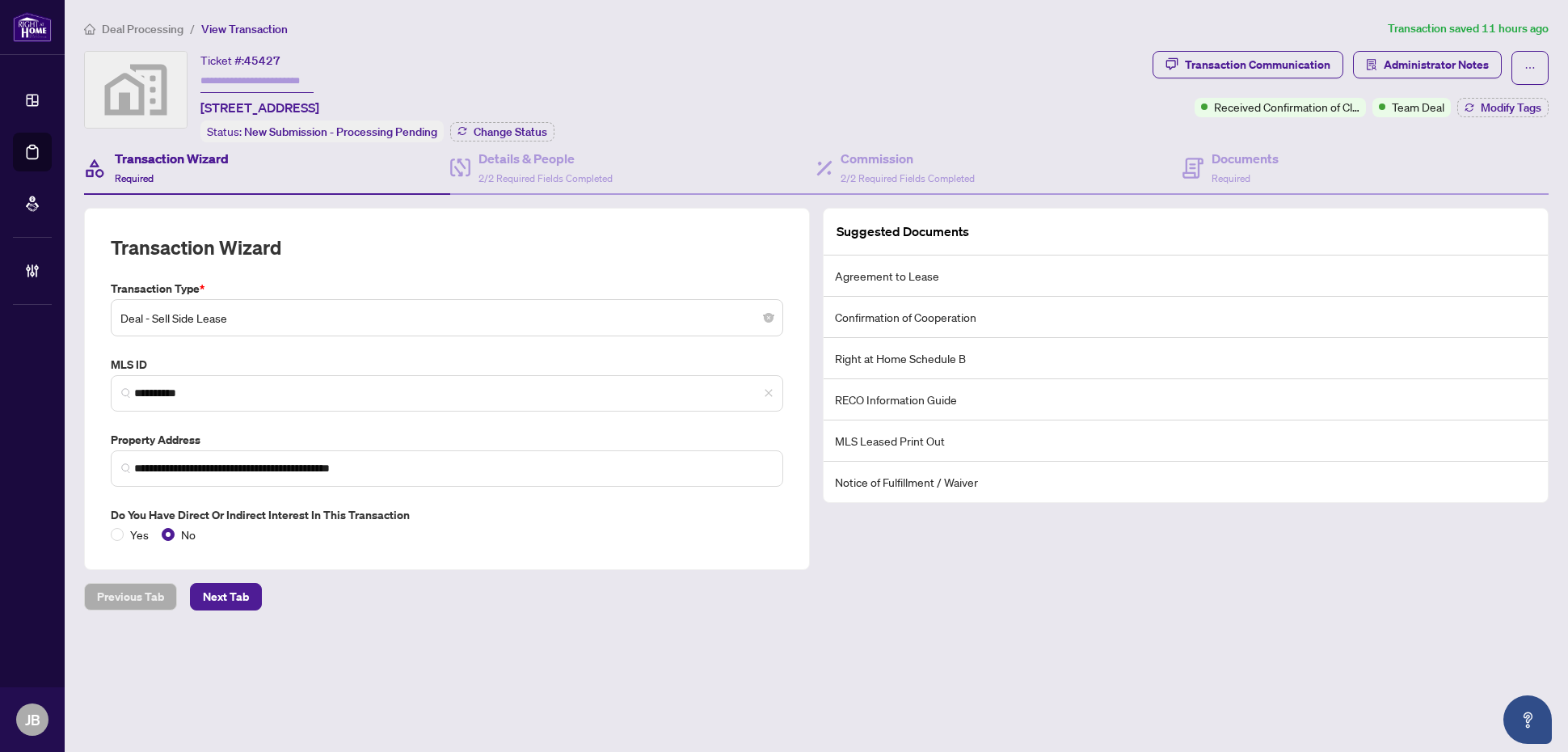
click at [198, 98] on div "Ticket #: 45427 [STREET_ADDRESS] Status: New Submission - Processing Pending Ch…" at bounding box center [615, 97] width 1063 height 92
copy span "[STREET_ADDRESS]"
click at [285, 57] on div "Ticket #: 45427 [STREET_ADDRESS]" at bounding box center [260, 84] width 119 height 66
drag, startPoint x: 283, startPoint y: 57, endPoint x: 247, endPoint y: 54, distance: 36.1
click at [247, 54] on div "Ticket #: 45427 [STREET_ADDRESS]" at bounding box center [260, 84] width 119 height 66
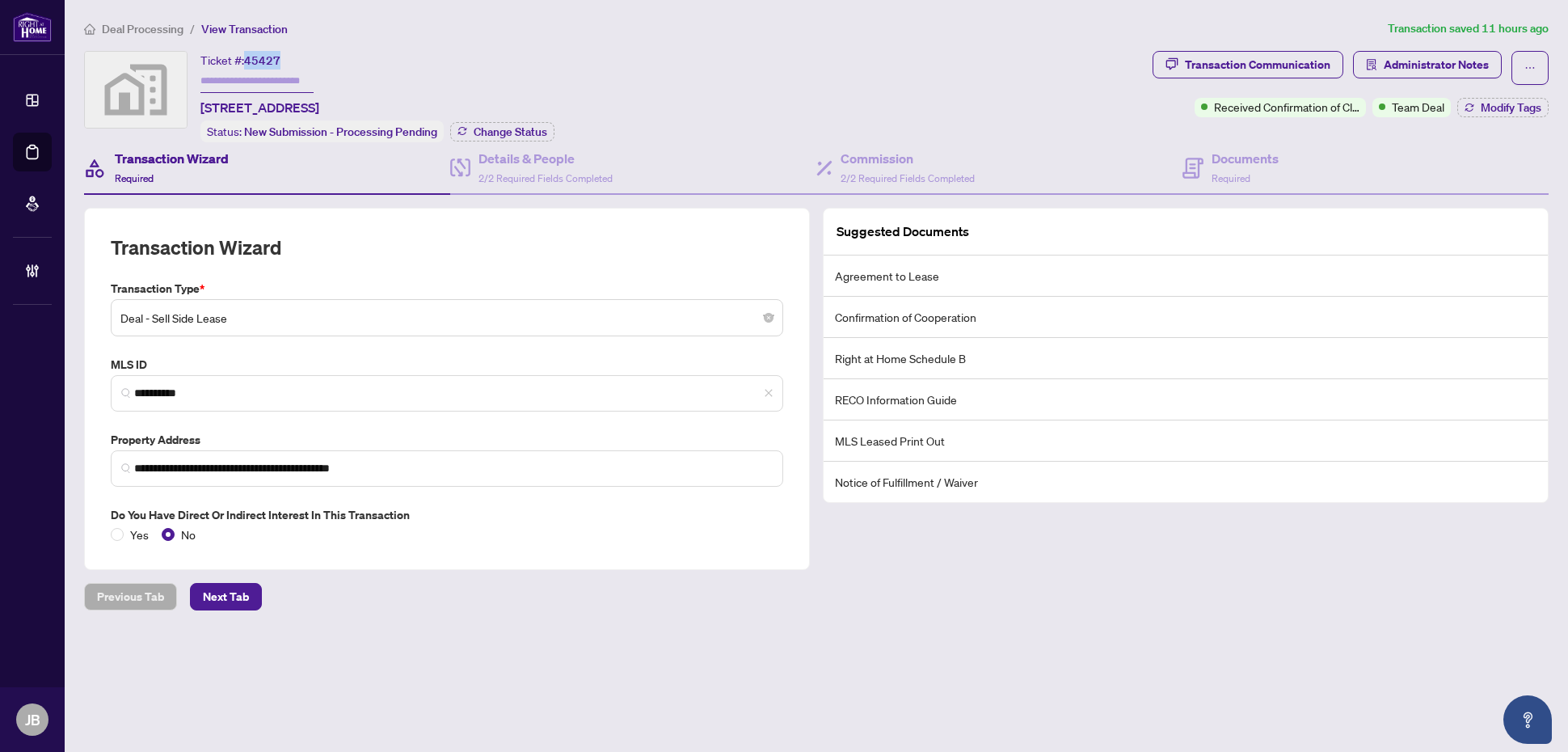
copy span "45427"
click at [1490, 65] on button "Administrator Notes" at bounding box center [1427, 65] width 149 height 27
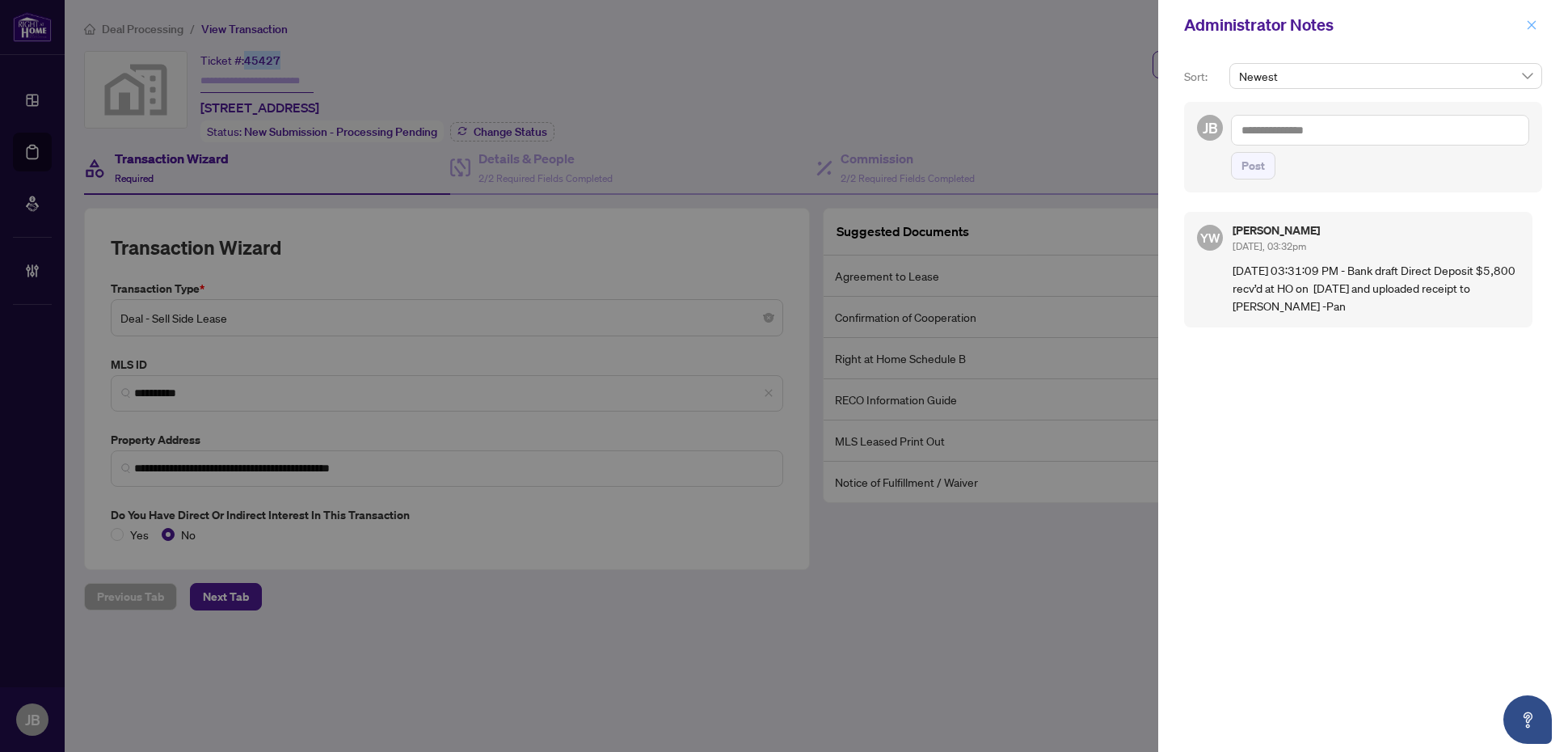
click at [1532, 25] on icon "close" at bounding box center [1532, 25] width 8 height 8
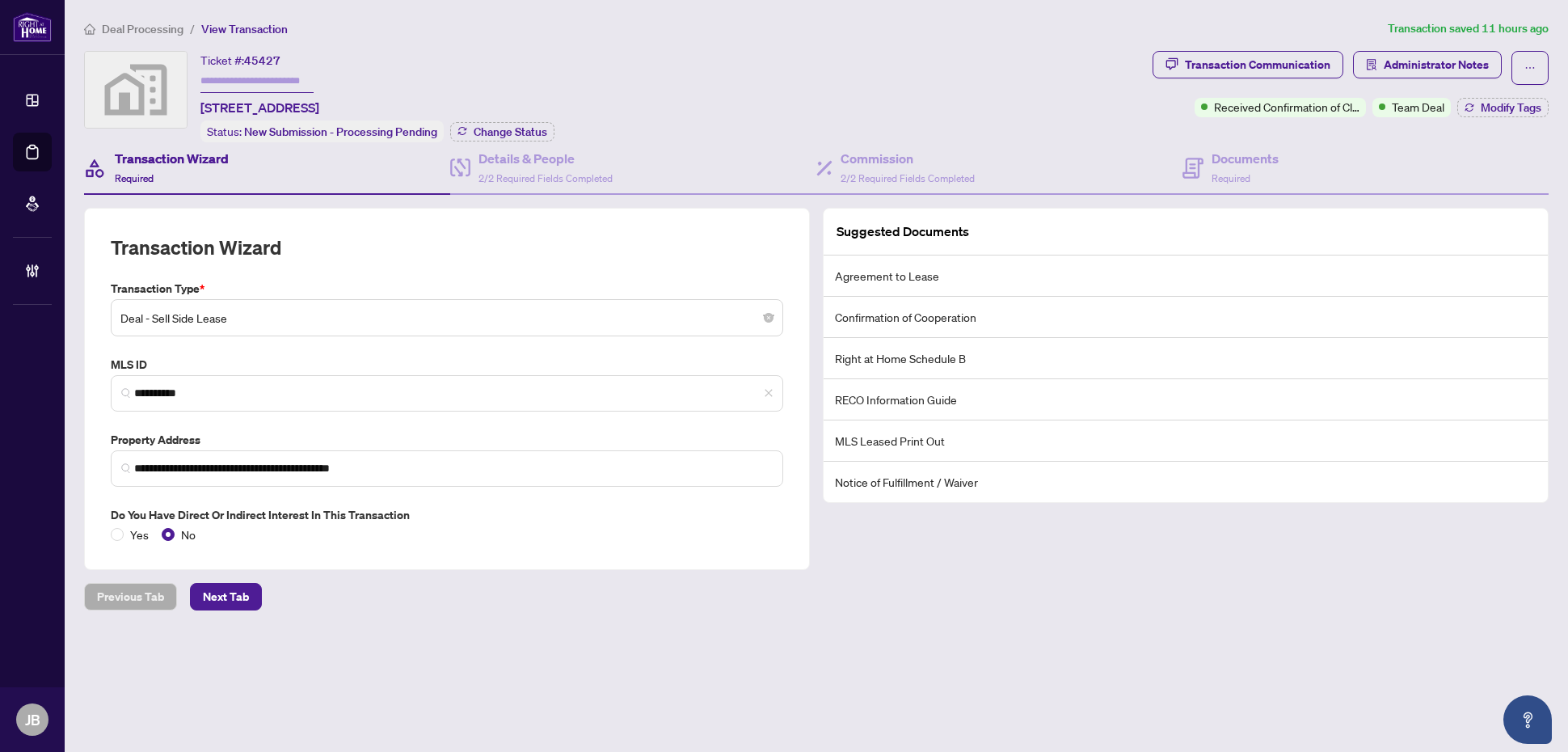
click at [288, 637] on div "**********" at bounding box center [816, 343] width 1478 height 647
click at [511, 161] on h4 "Details & People" at bounding box center [545, 158] width 134 height 20
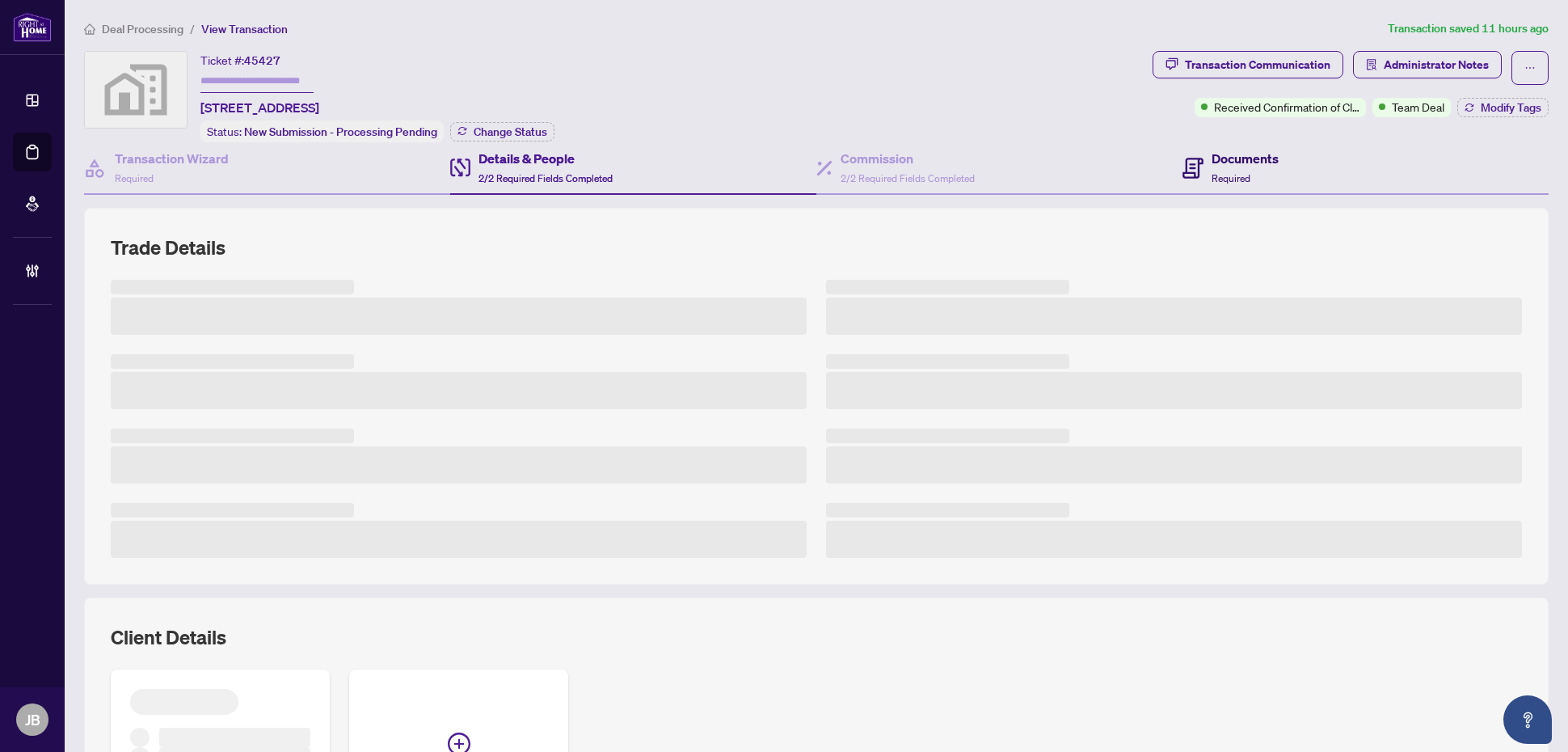
click at [1212, 159] on h4 "Documents" at bounding box center [1245, 158] width 67 height 20
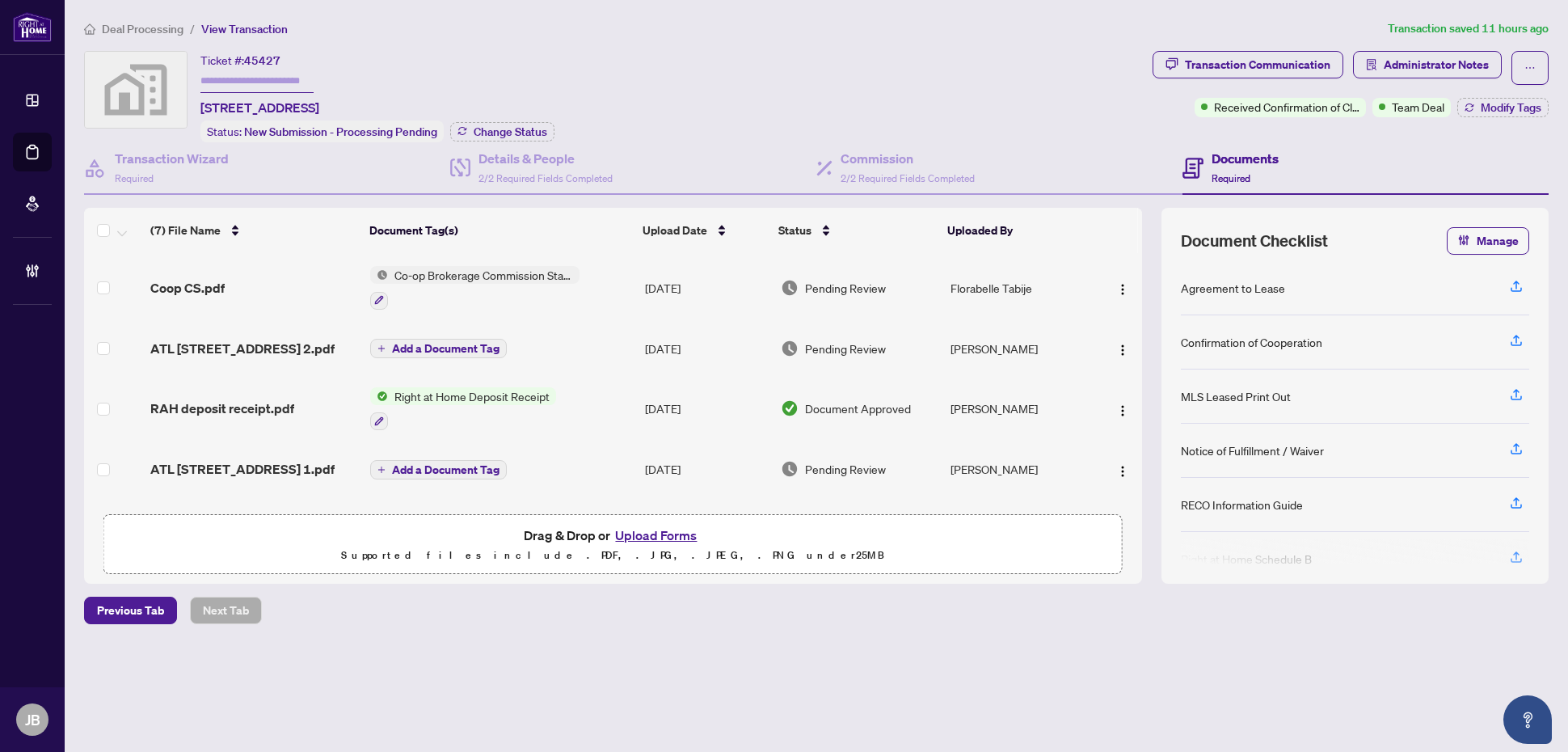
click at [316, 418] on div "RAH deposit receipt.pdf" at bounding box center [254, 408] width 207 height 20
